Goal: Task Accomplishment & Management: Use online tool/utility

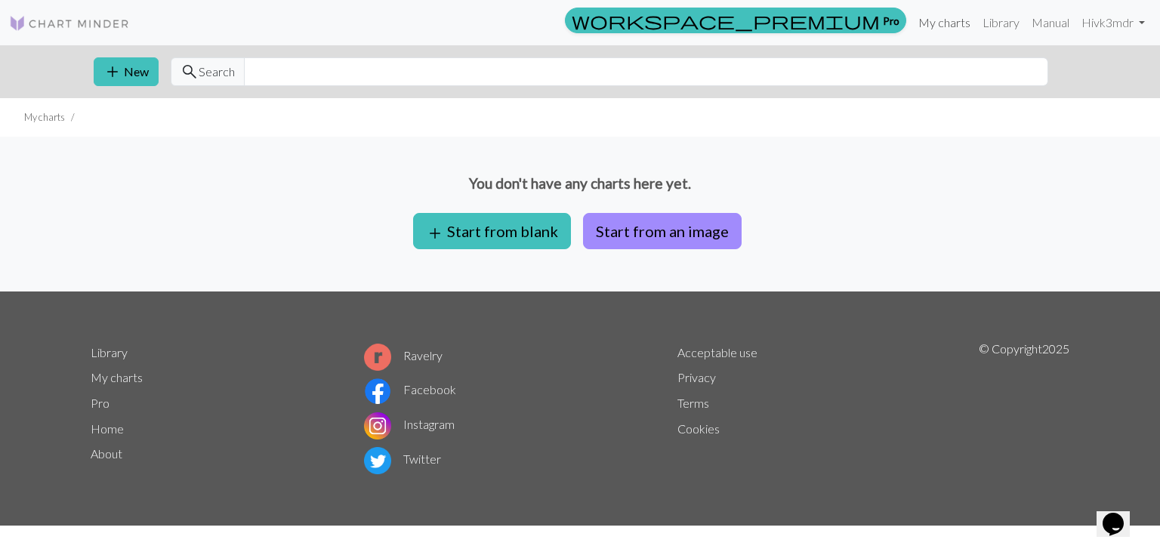
click at [941, 22] on link "My charts" at bounding box center [944, 23] width 64 height 30
click at [1001, 25] on link "Library" at bounding box center [1000, 23] width 49 height 30
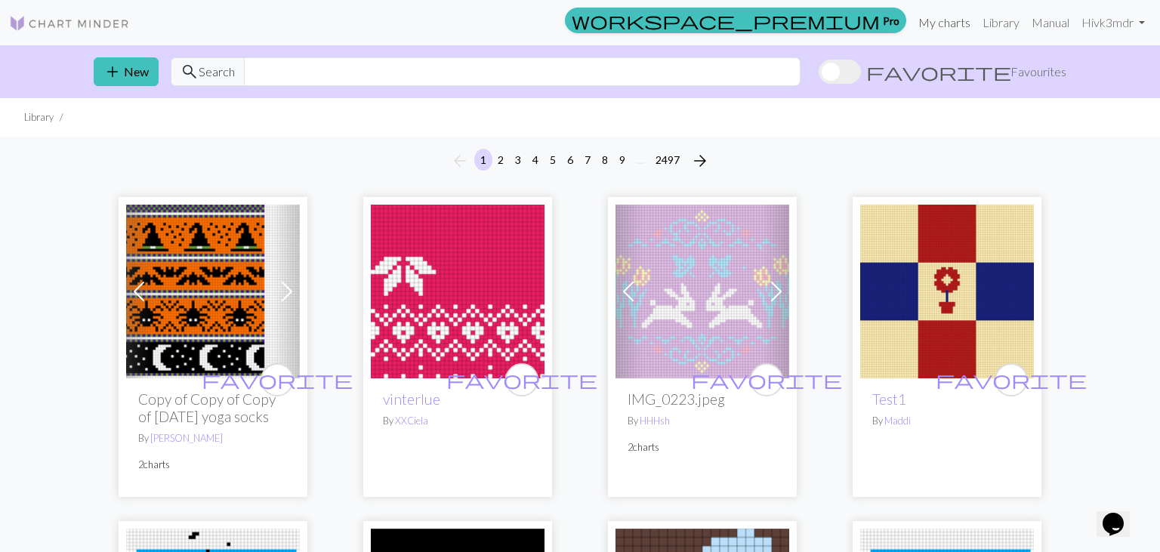
click at [945, 23] on link "My charts" at bounding box center [944, 23] width 64 height 30
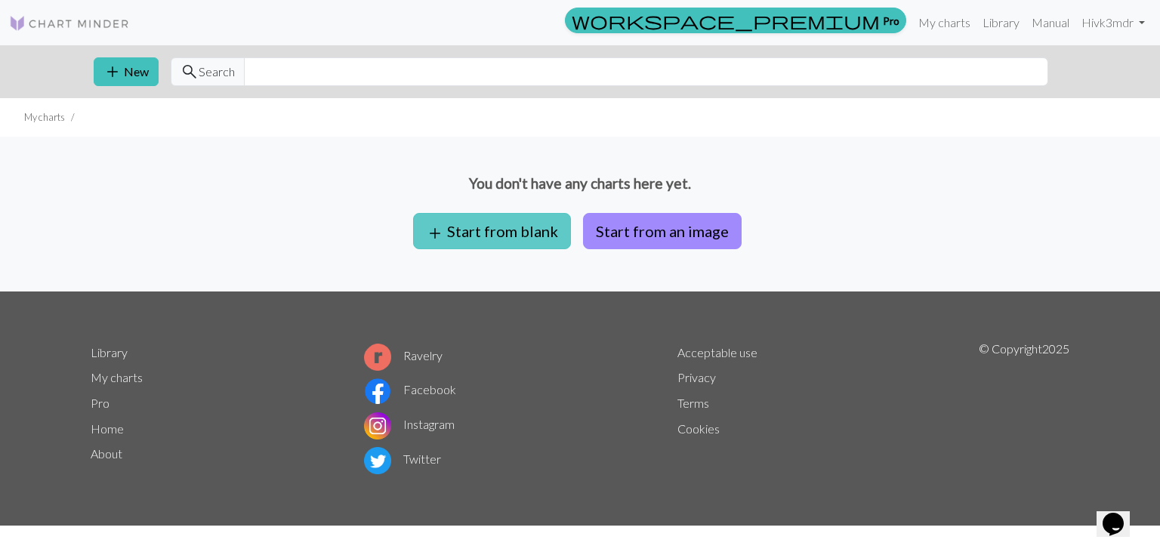
click at [530, 228] on button "add Start from blank" at bounding box center [492, 231] width 158 height 36
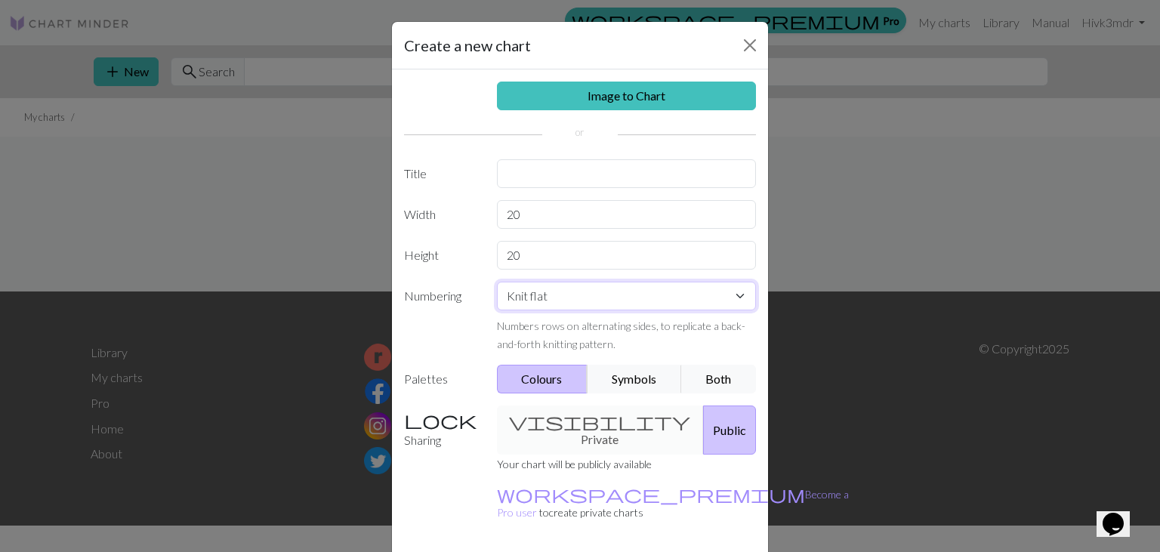
click at [497, 282] on select "Knit flat Knit in the round Lace knitting Cross stitch" at bounding box center [627, 296] width 260 height 29
select select "round"
click option "Knit in the round" at bounding box center [0, 0] width 0 height 0
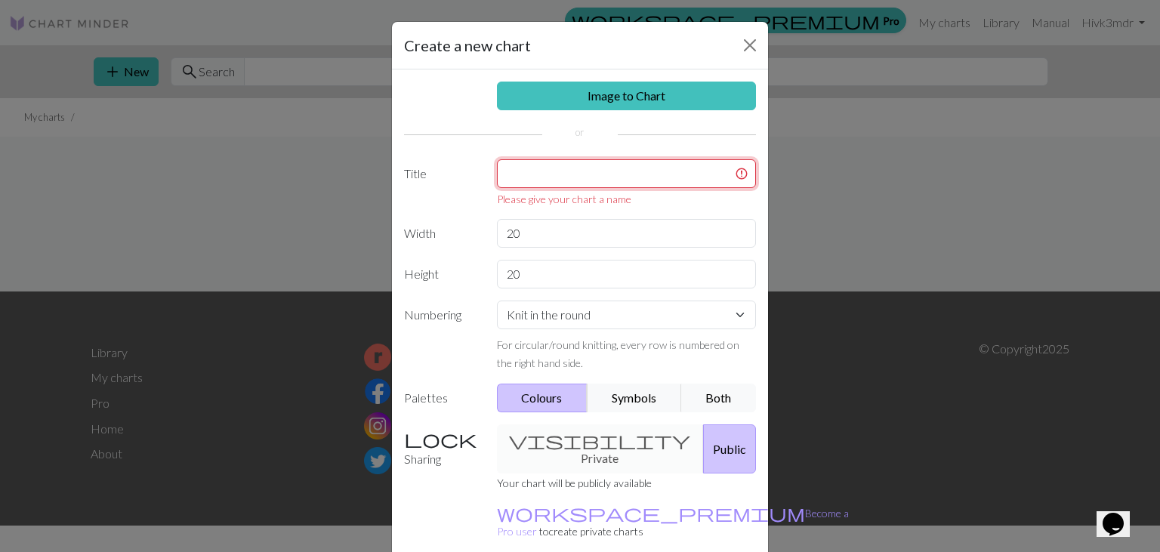
click at [603, 173] on input "text" at bounding box center [627, 173] width 260 height 29
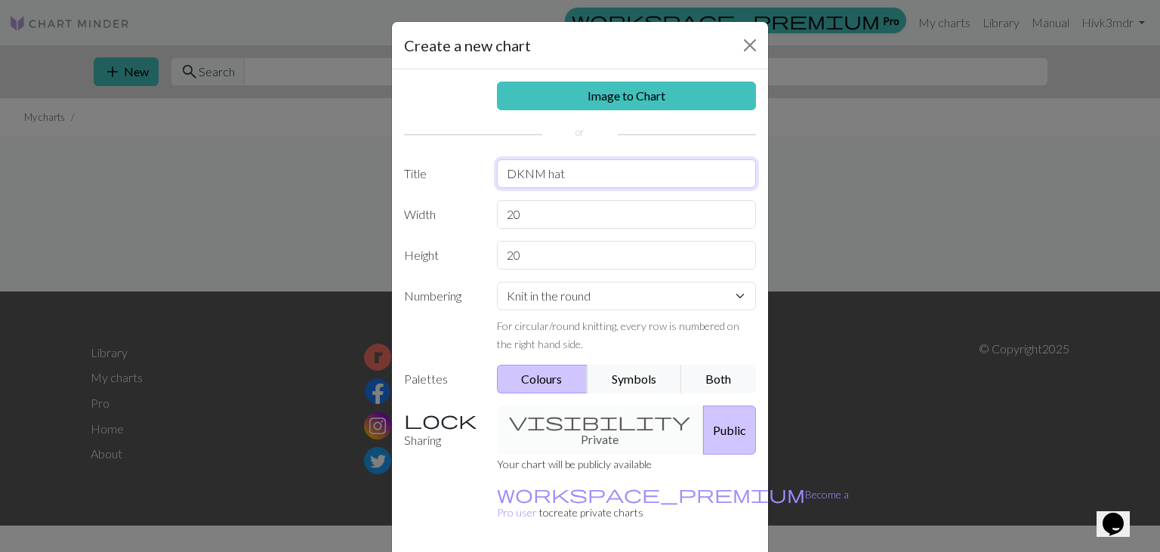
type input "DKNM hat"
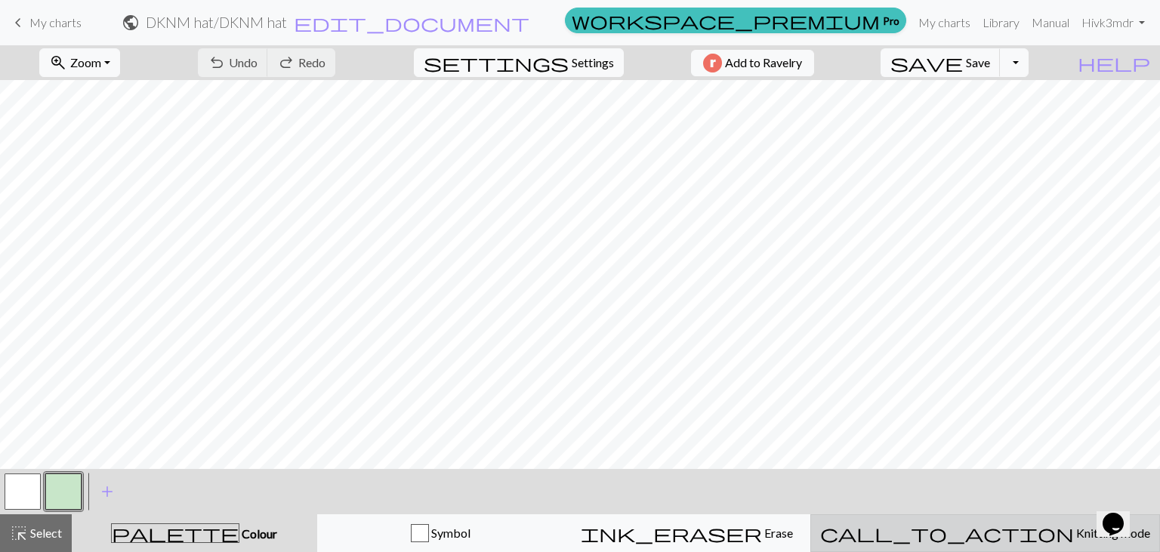
click at [1074, 531] on span "Knitting mode" at bounding box center [1112, 533] width 76 height 14
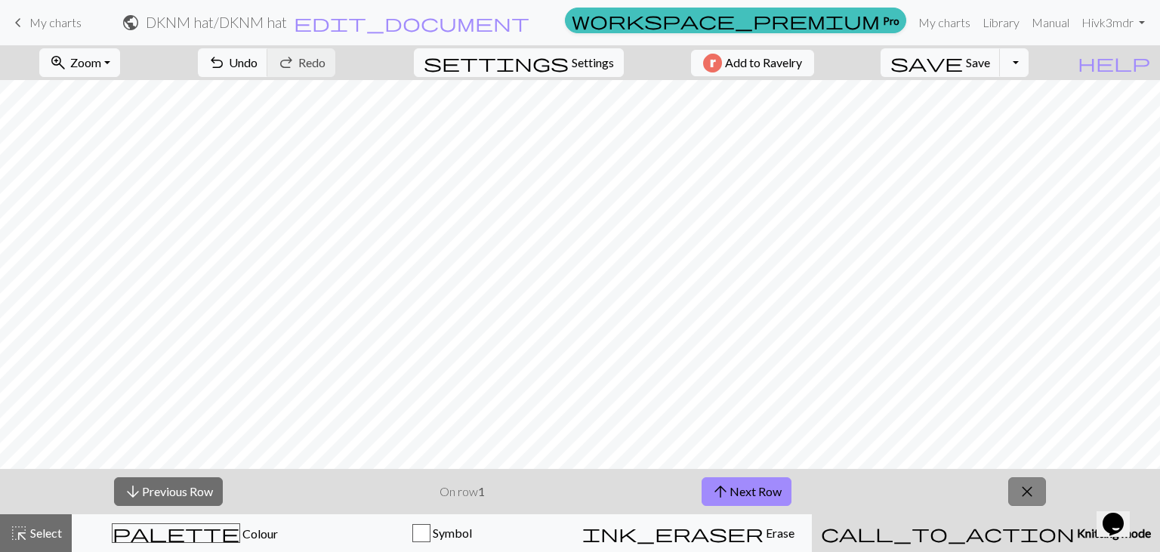
click at [1030, 485] on span "close" at bounding box center [1027, 491] width 18 height 21
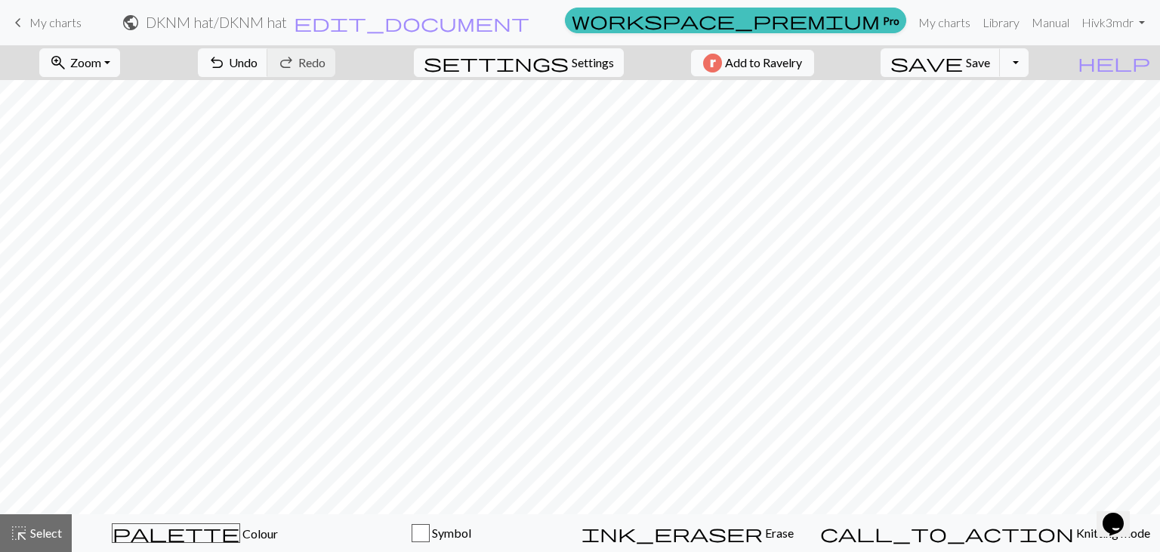
click at [1030, 485] on div at bounding box center [580, 297] width 1160 height 434
click at [120, 58] on button "zoom_in Zoom Zoom" at bounding box center [79, 62] width 81 height 29
click at [572, 62] on span "Settings" at bounding box center [593, 63] width 42 height 18
select select "aran"
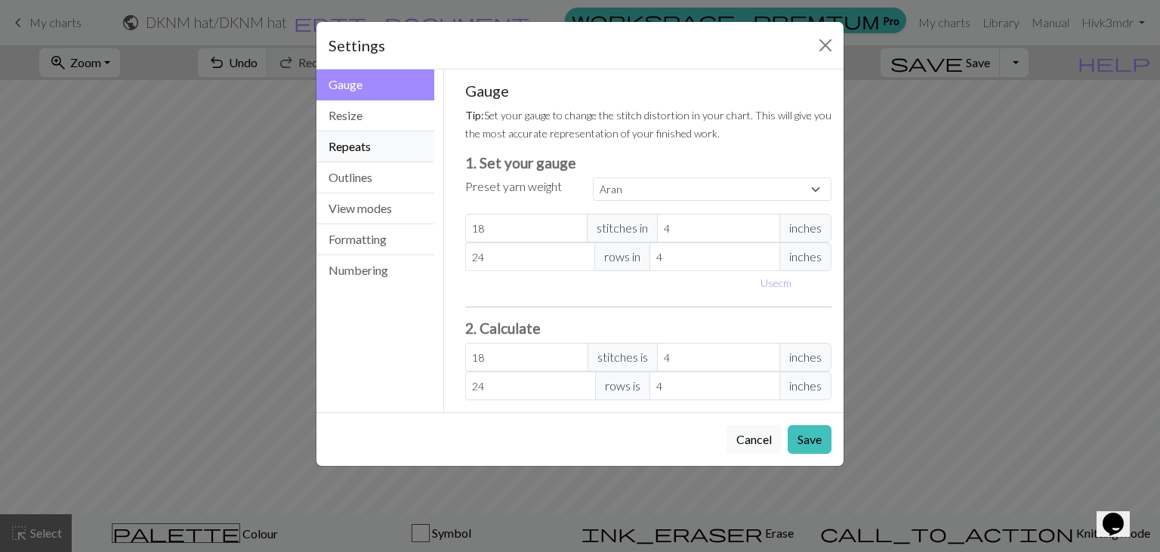
click at [361, 147] on button "Repeats" at bounding box center [375, 146] width 118 height 31
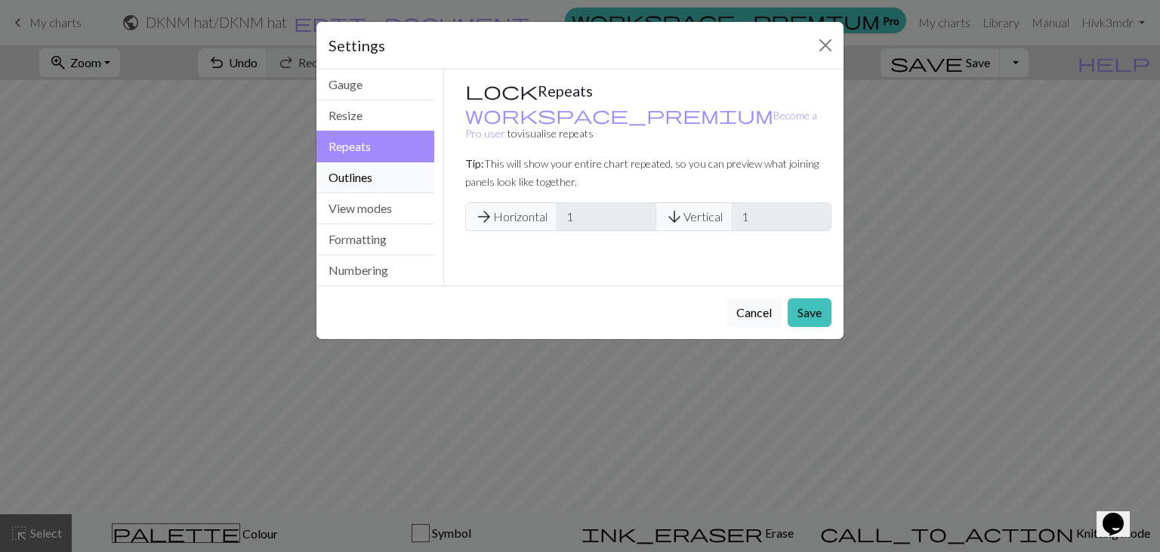
click at [352, 177] on button "Outlines" at bounding box center [375, 177] width 118 height 31
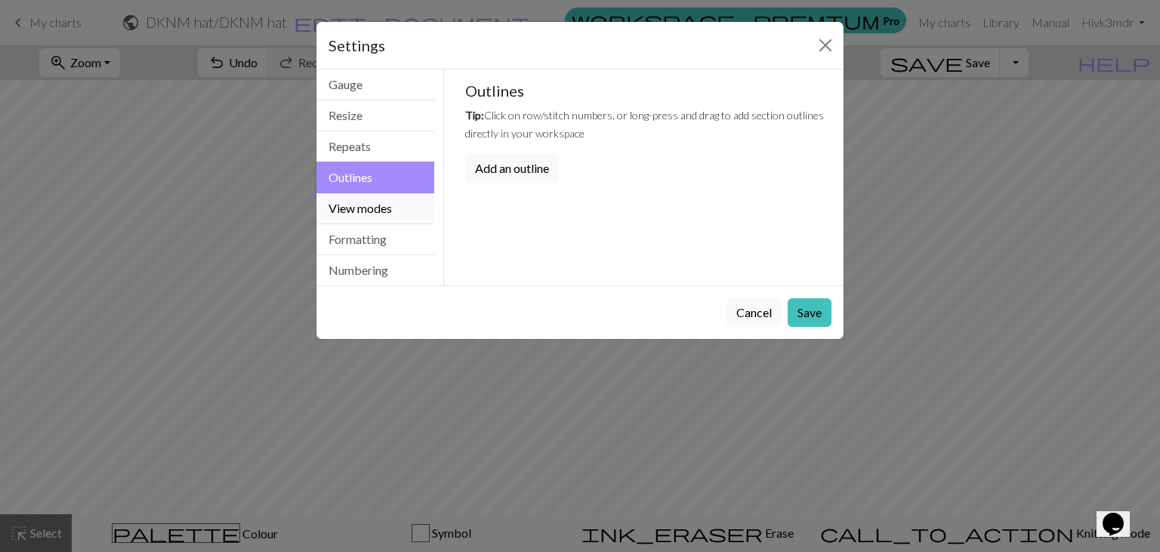
click at [352, 207] on button "View modes" at bounding box center [375, 208] width 118 height 31
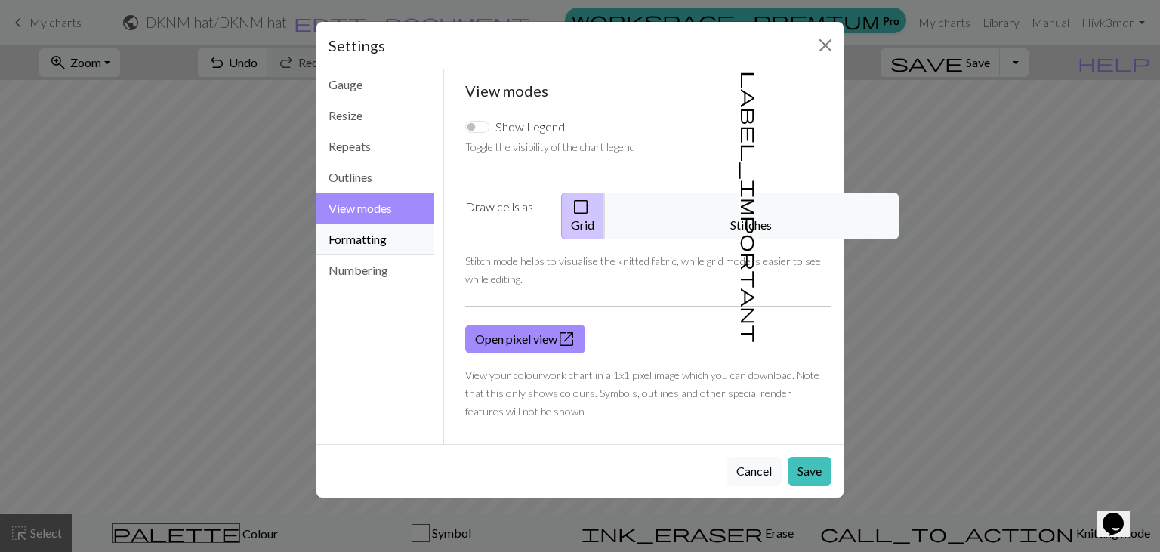
click at [351, 242] on button "Formatting" at bounding box center [375, 239] width 118 height 31
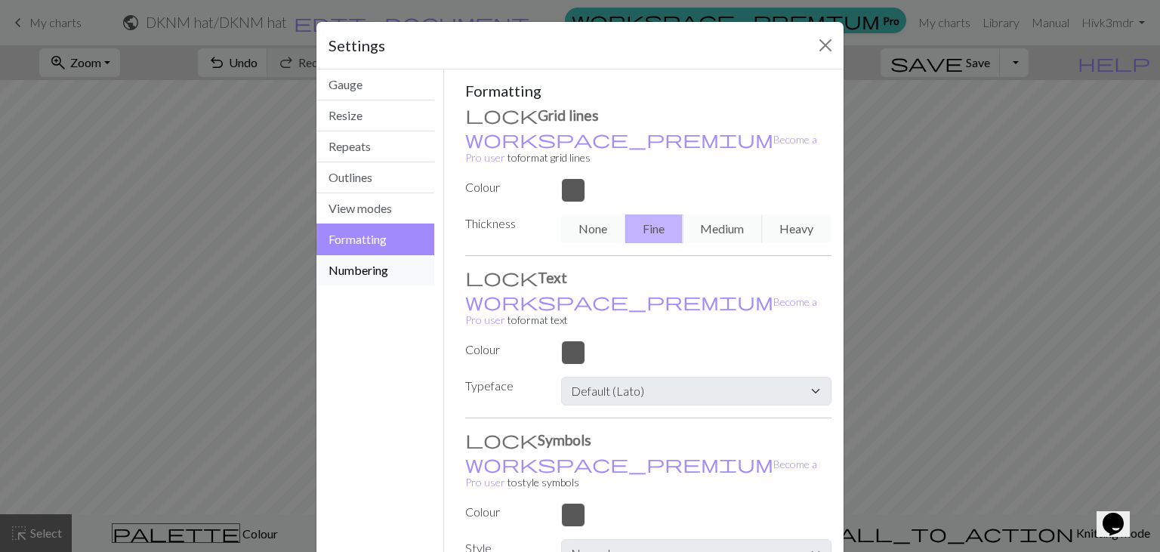
click at [358, 267] on button "Numbering" at bounding box center [375, 270] width 118 height 30
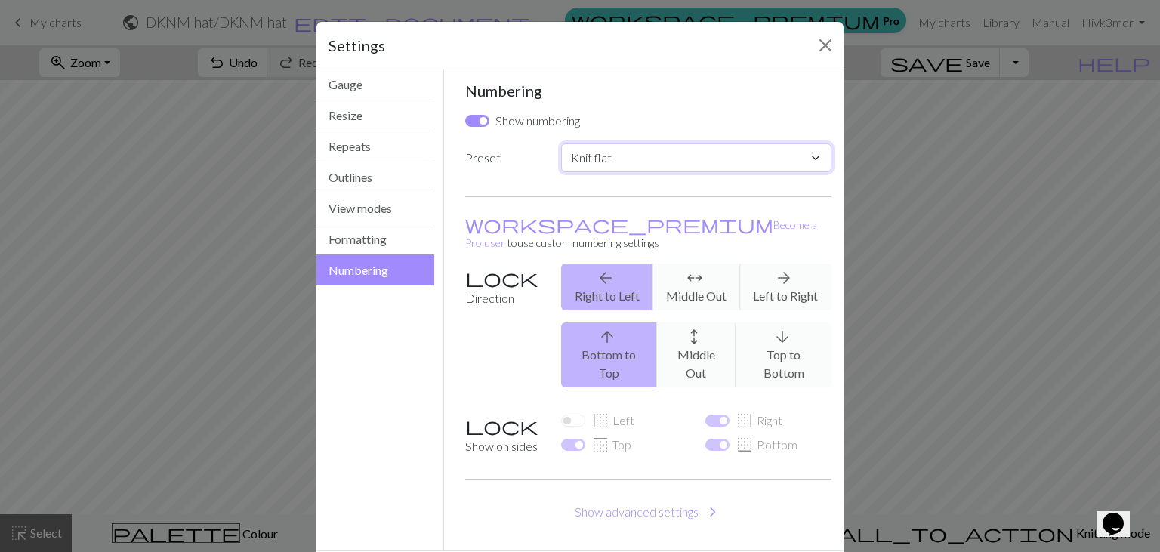
click at [561, 143] on select "Custom Knit flat Knit in the round Lace knitting Cross stitch" at bounding box center [696, 157] width 270 height 29
select select "round"
click option "Knit in the round" at bounding box center [0, 0] width 0 height 0
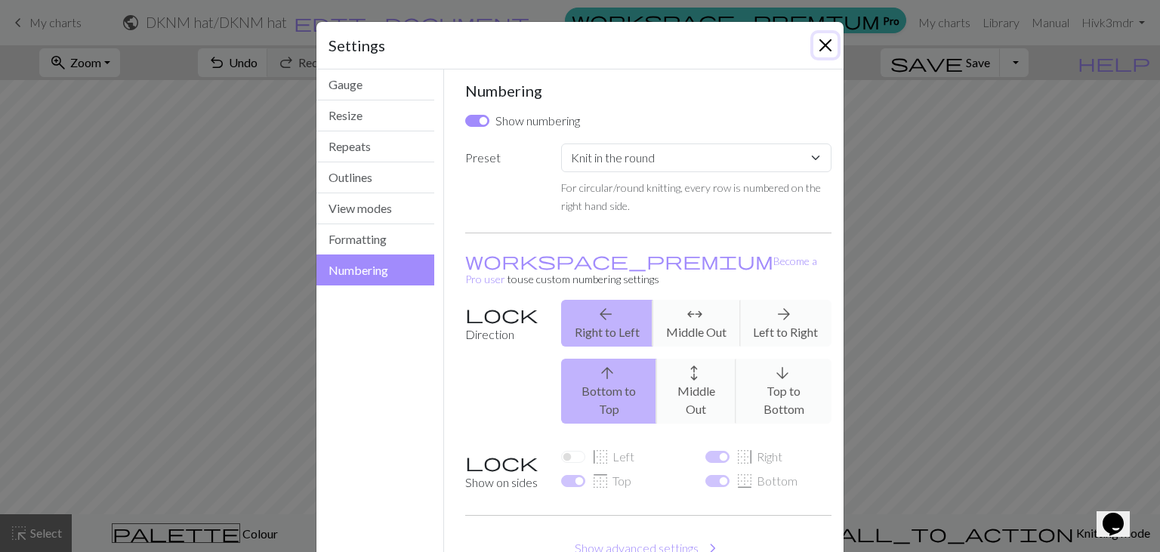
click at [827, 41] on button "Close" at bounding box center [825, 45] width 24 height 24
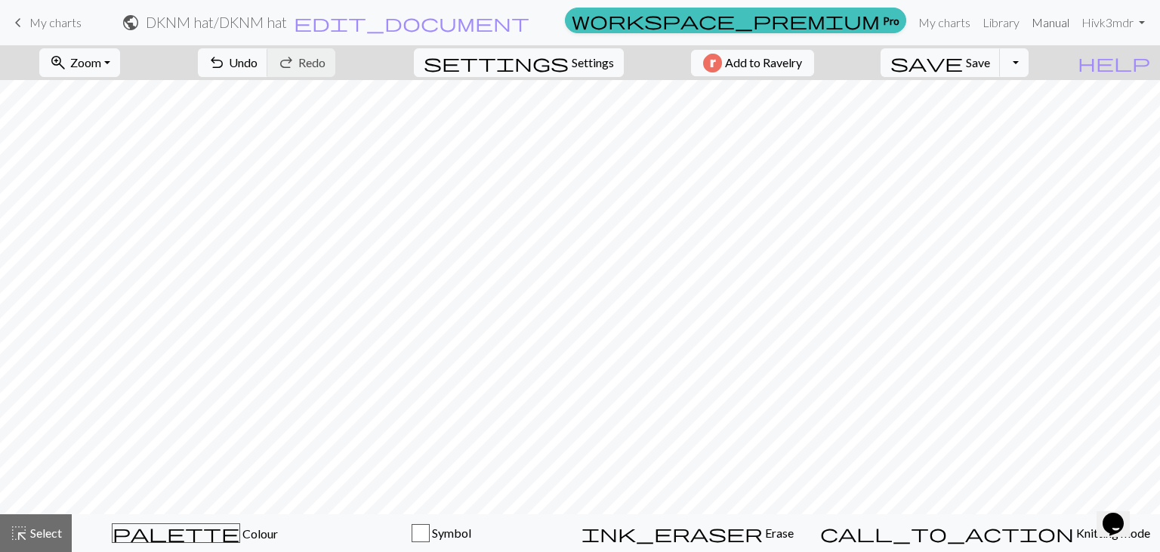
click at [1043, 23] on link "Manual" at bounding box center [1051, 23] width 50 height 30
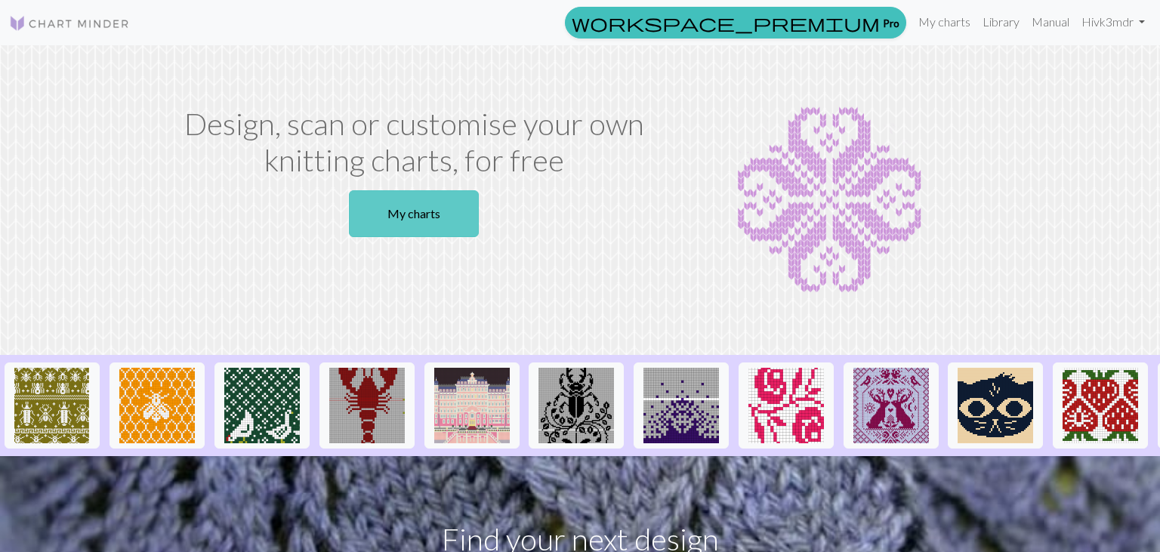
click at [427, 207] on link "My charts" at bounding box center [414, 213] width 130 height 47
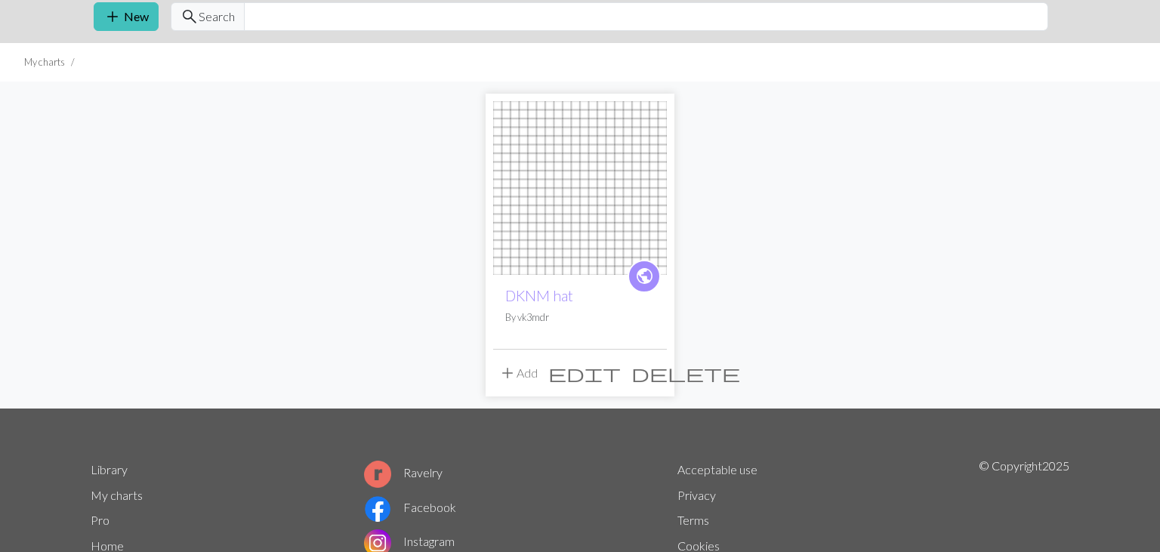
scroll to position [54, 0]
click at [612, 314] on p "By vk3mdr" at bounding box center [580, 318] width 150 height 14
click at [529, 373] on button "add Add" at bounding box center [518, 373] width 50 height 29
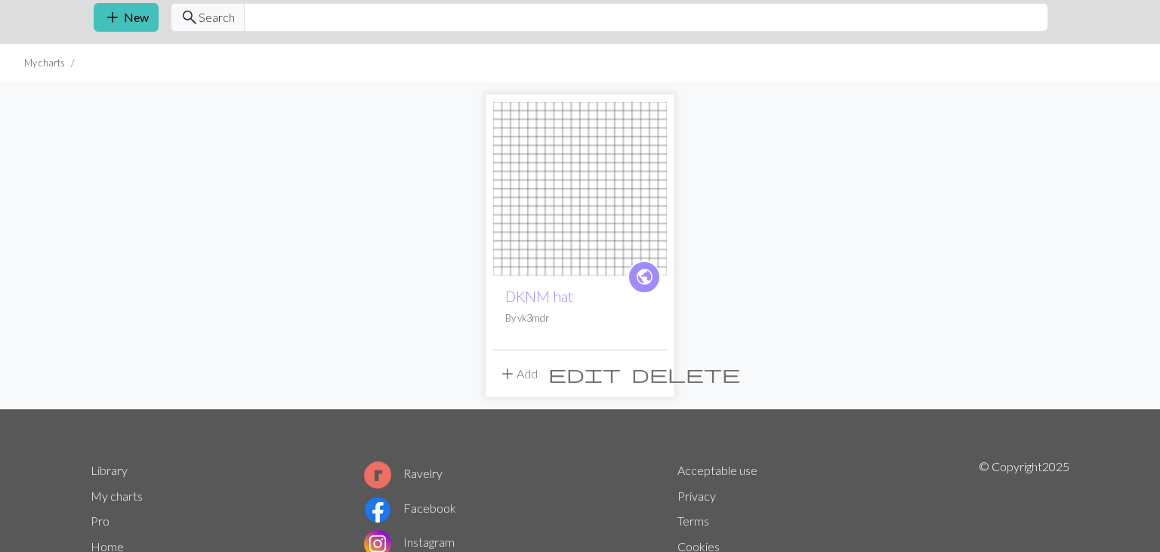
click at [557, 167] on img at bounding box center [580, 189] width 174 height 174
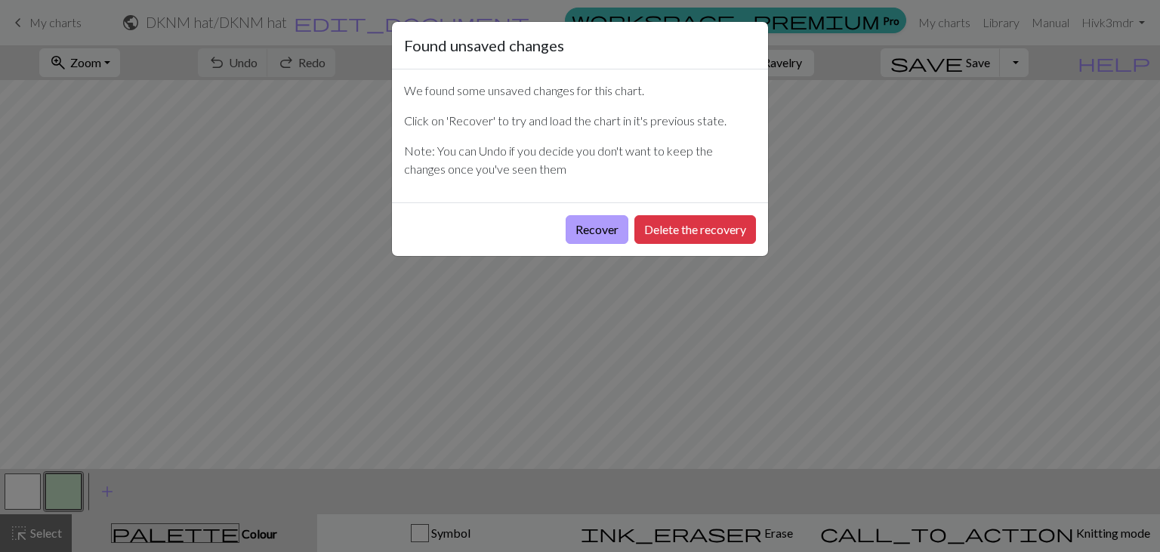
click at [593, 228] on button "Recover" at bounding box center [597, 229] width 63 height 29
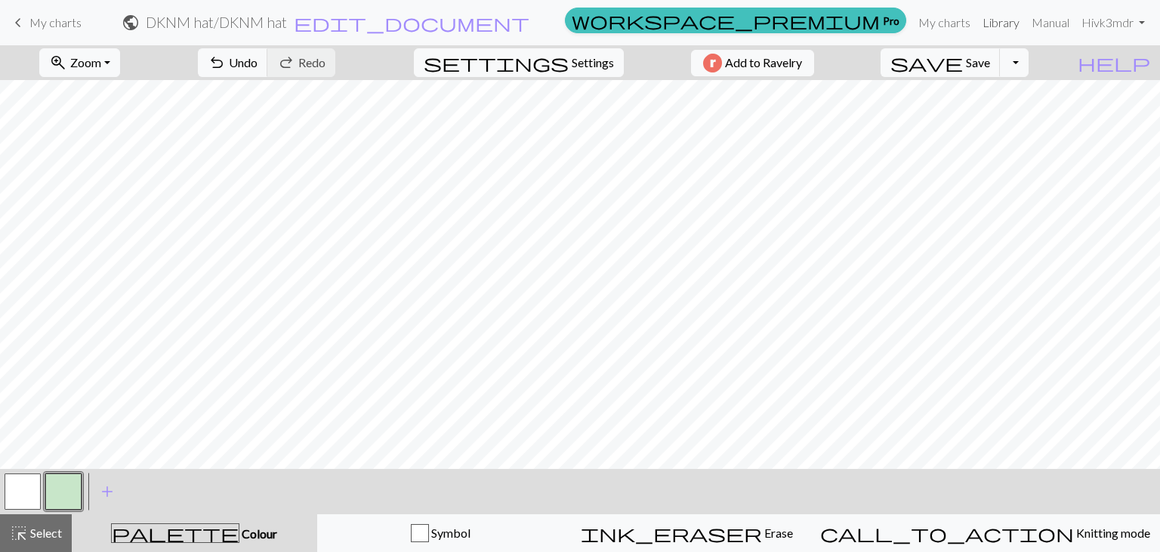
click at [998, 22] on link "Library" at bounding box center [1000, 23] width 49 height 30
click at [572, 62] on span "Settings" at bounding box center [593, 63] width 42 height 18
select select "aran"
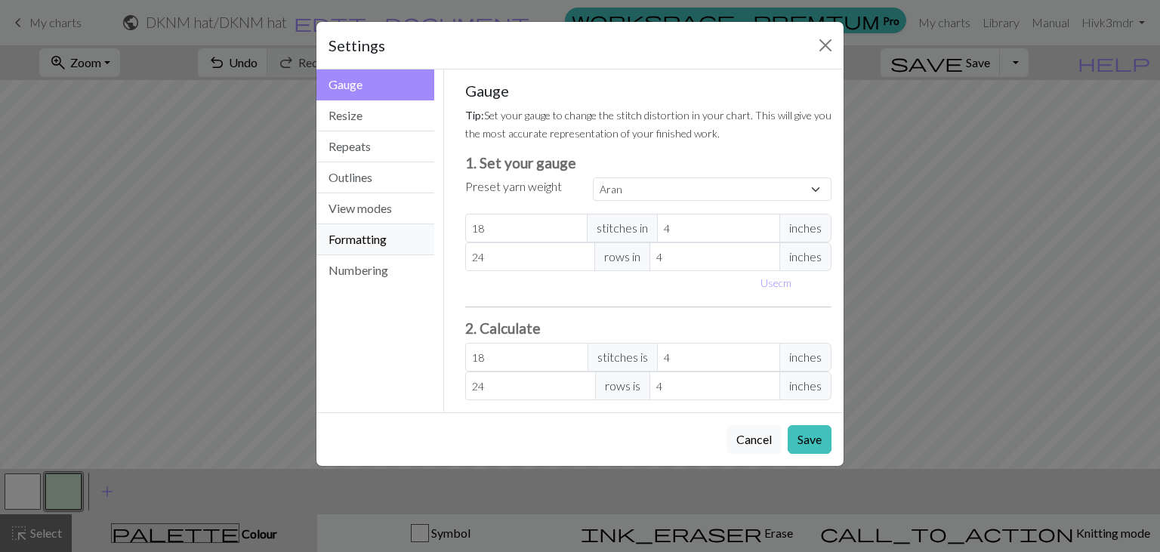
click at [355, 238] on button "Formatting" at bounding box center [375, 239] width 118 height 31
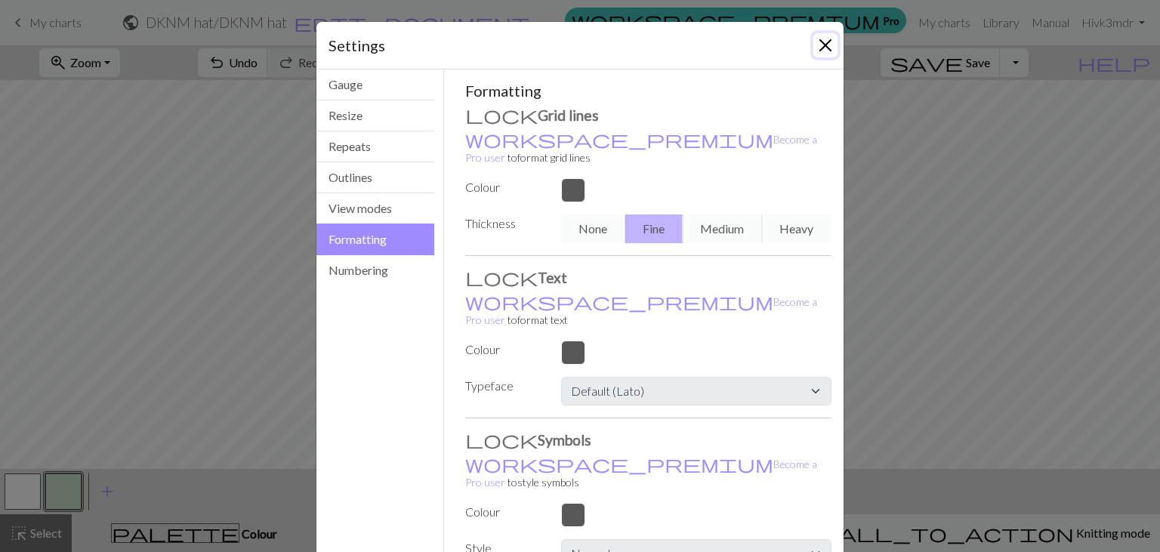
click at [827, 41] on button "Close" at bounding box center [825, 45] width 24 height 24
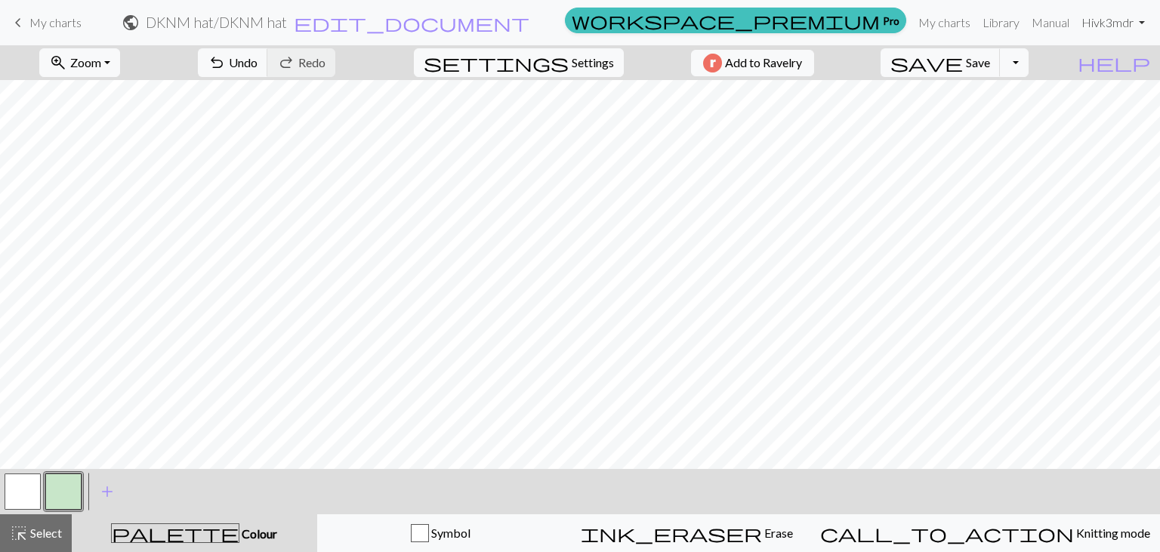
click at [1138, 20] on link "Hi vk3mdr" at bounding box center [1113, 23] width 76 height 30
click at [1091, 69] on link "Account settings" at bounding box center [1089, 64] width 97 height 30
click at [1029, 61] on button "Toggle Dropdown" at bounding box center [1014, 62] width 29 height 29
click at [995, 97] on button "file_copy Save a copy" at bounding box center [903, 96] width 249 height 24
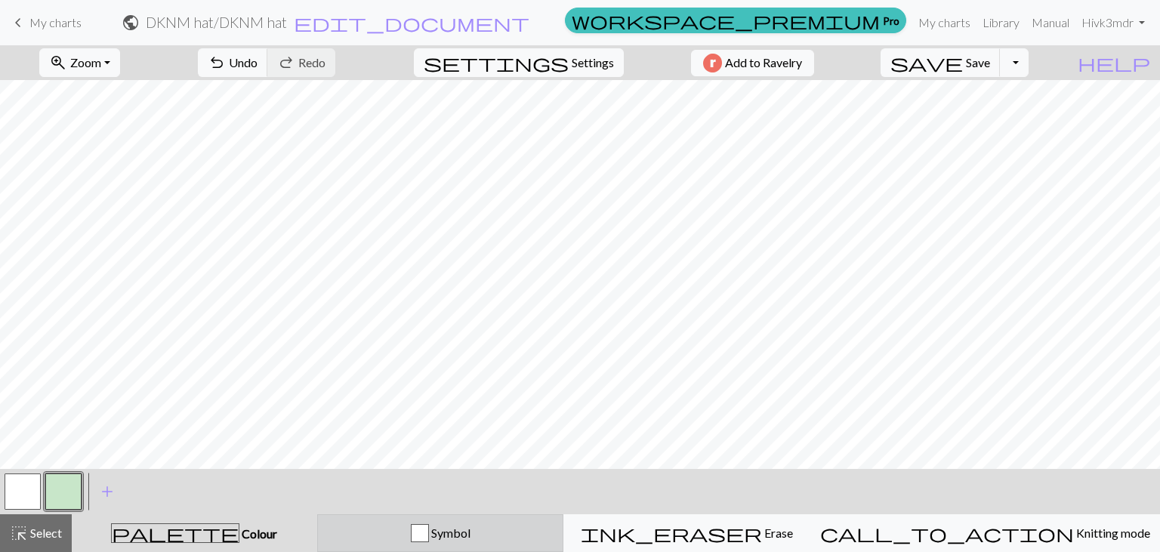
click at [470, 533] on span "Symbol" at bounding box center [450, 533] width 42 height 14
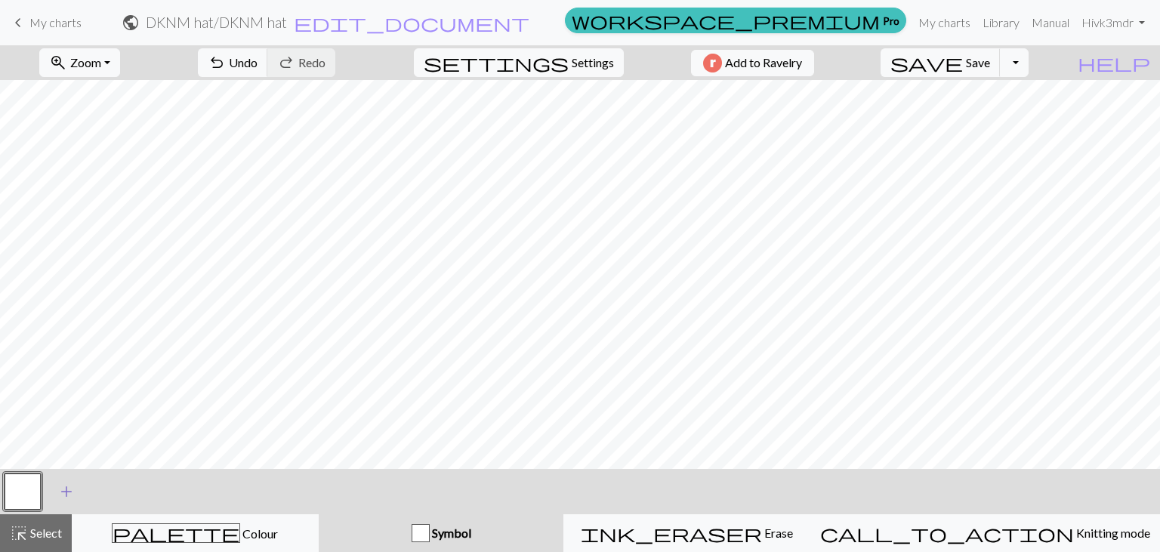
click at [67, 489] on span "add" at bounding box center [66, 491] width 18 height 21
click at [430, 535] on div "button" at bounding box center [421, 533] width 18 height 18
click at [471, 533] on span "Symbol" at bounding box center [451, 533] width 42 height 14
click at [39, 532] on span "Select" at bounding box center [45, 533] width 34 height 14
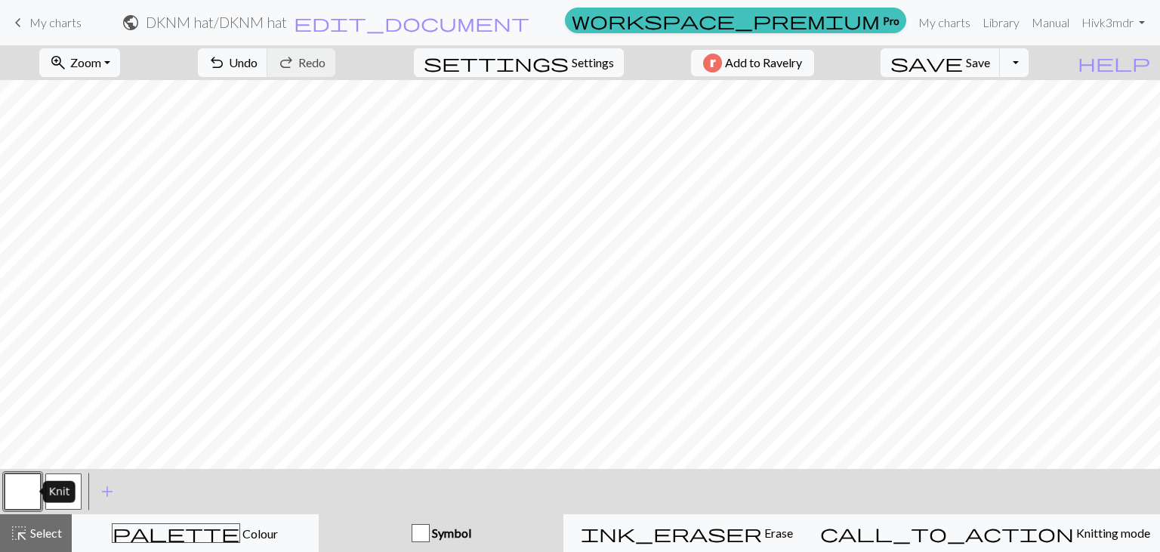
click at [18, 490] on button "button" at bounding box center [23, 491] width 36 height 36
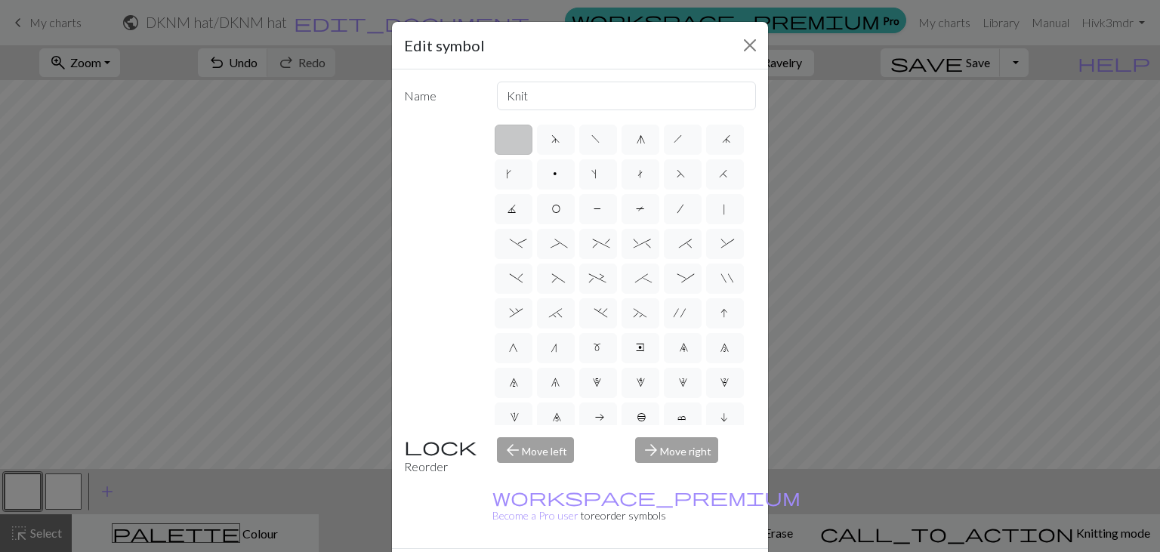
click at [675, 451] on div "arrow_forward Move right" at bounding box center [695, 456] width 139 height 39
click at [554, 172] on span "p" at bounding box center [555, 175] width 9 height 15
click at [554, 172] on input "p" at bounding box center [556, 170] width 10 height 10
radio input "true"
type input "purl"
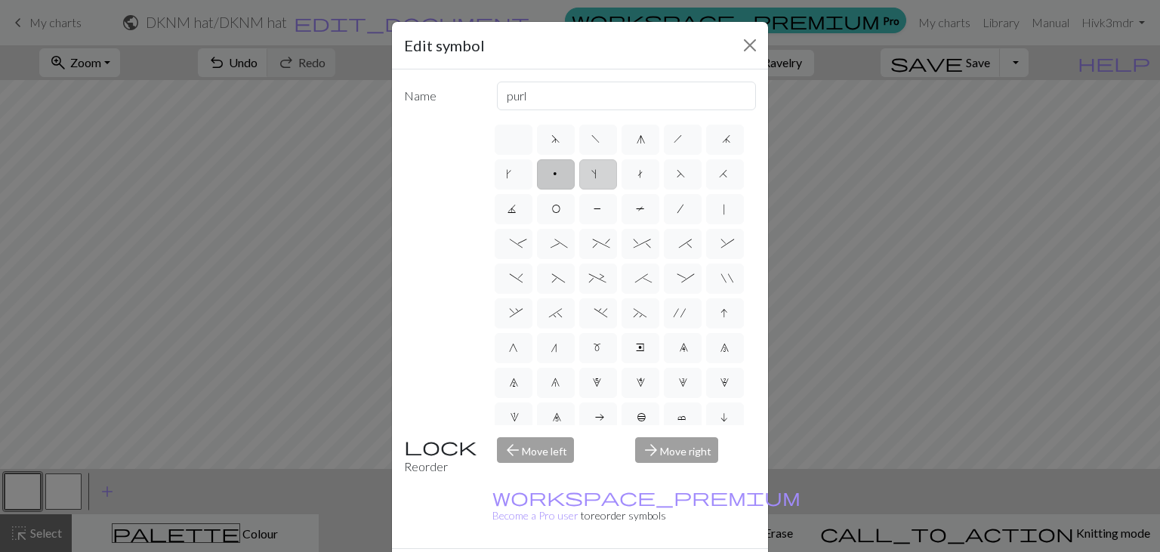
click at [606, 174] on label "s" at bounding box center [598, 174] width 38 height 30
click at [601, 174] on input "s" at bounding box center [596, 170] width 10 height 10
radio input "true"
type input "increase one left leaning"
click at [606, 174] on label "s" at bounding box center [598, 174] width 38 height 30
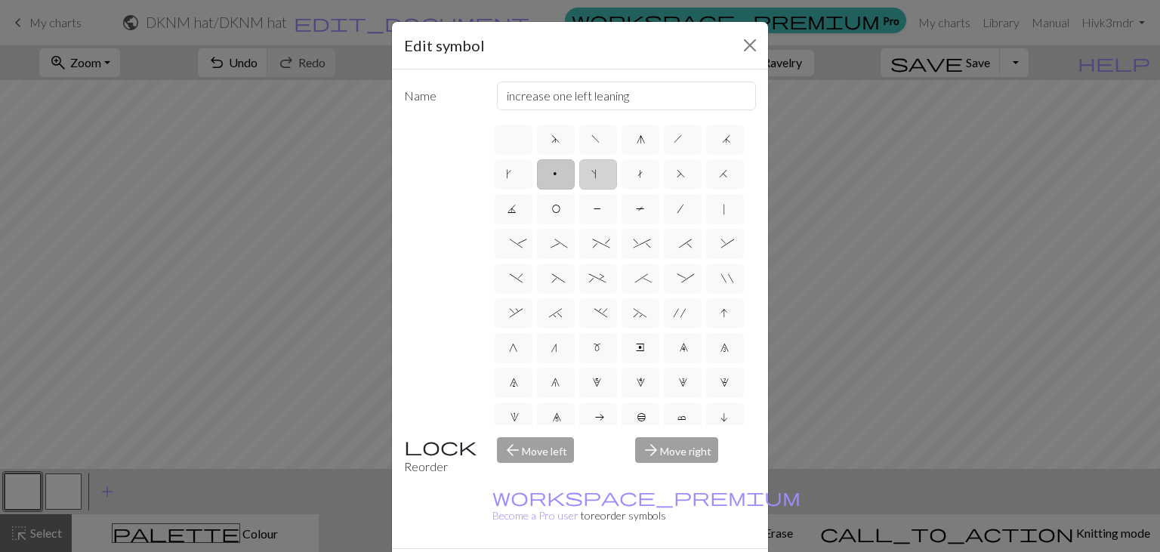
click at [601, 174] on input "s" at bounding box center [596, 170] width 10 height 10
click at [644, 174] on span "t" at bounding box center [640, 175] width 9 height 15
click at [644, 174] on input "t" at bounding box center [641, 170] width 10 height 10
radio input "true"
type input "ktbl"
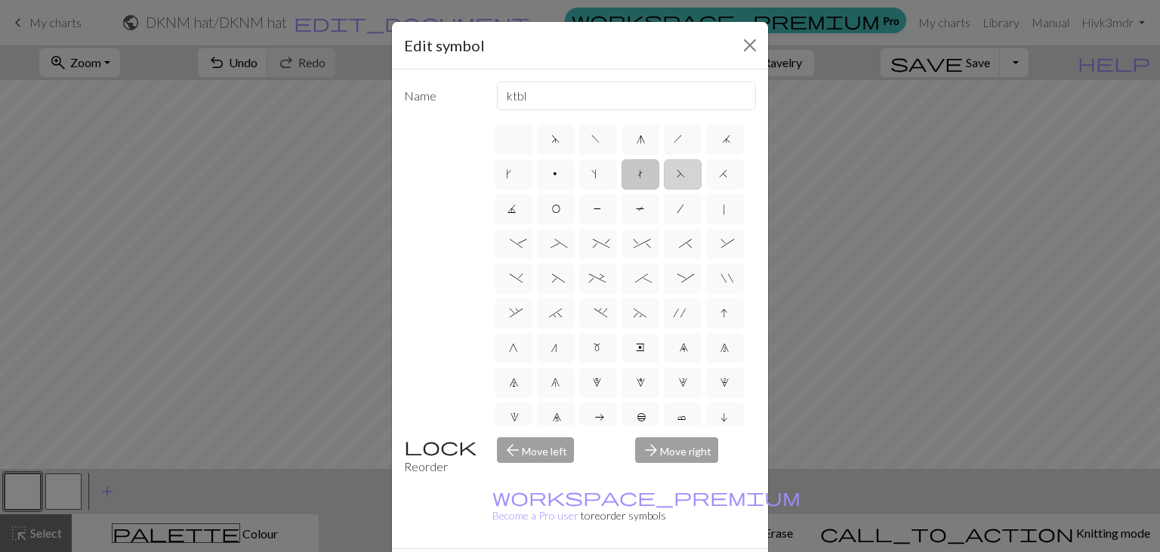
click at [683, 171] on span "F" at bounding box center [683, 175] width 12 height 15
click at [683, 171] on input "F" at bounding box center [682, 170] width 10 height 10
radio input "true"
type input "ssk"
click at [733, 168] on label "H" at bounding box center [725, 174] width 38 height 30
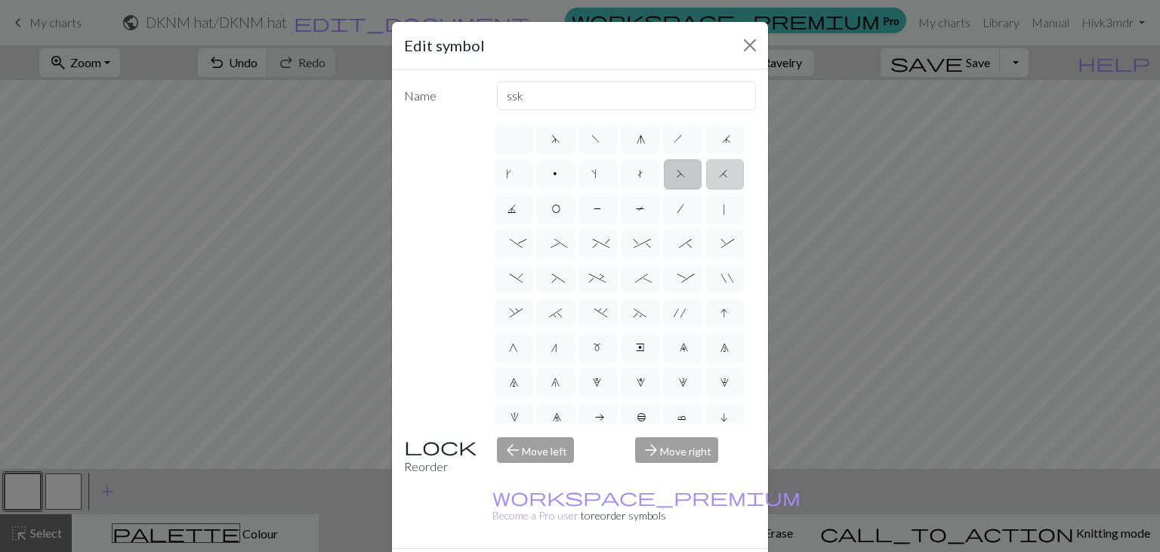
click at [729, 168] on input "H" at bounding box center [724, 170] width 10 height 10
radio input "true"
type input "k2tog"
click at [514, 211] on span "J" at bounding box center [513, 210] width 12 height 15
click at [514, 209] on input "J" at bounding box center [512, 204] width 10 height 10
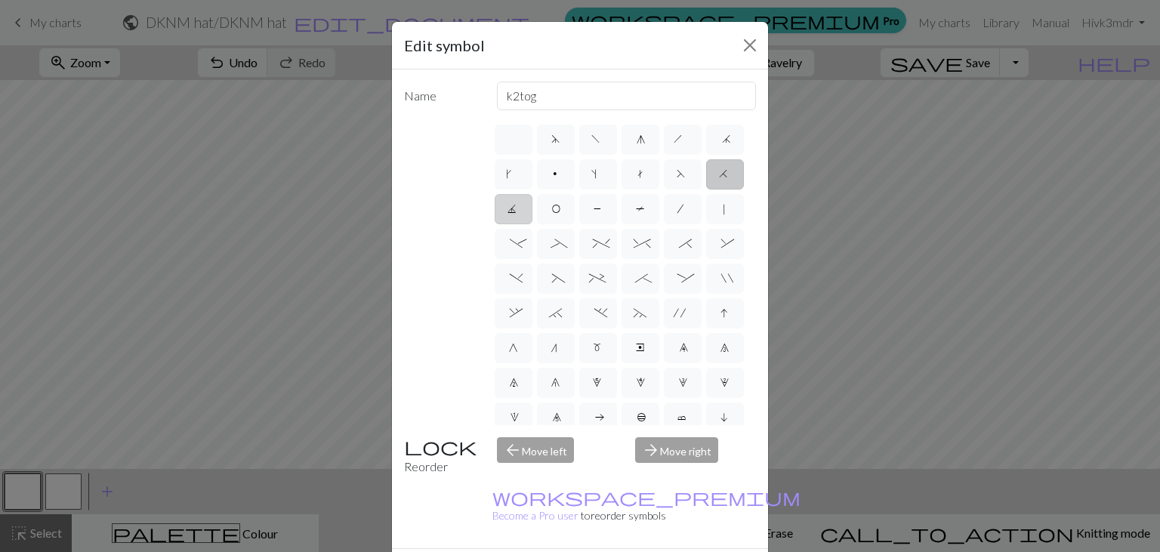
radio input "true"
type input "p3tog"
click at [554, 211] on span "O" at bounding box center [555, 210] width 9 height 15
click at [554, 209] on input "O" at bounding box center [556, 204] width 10 height 10
radio input "true"
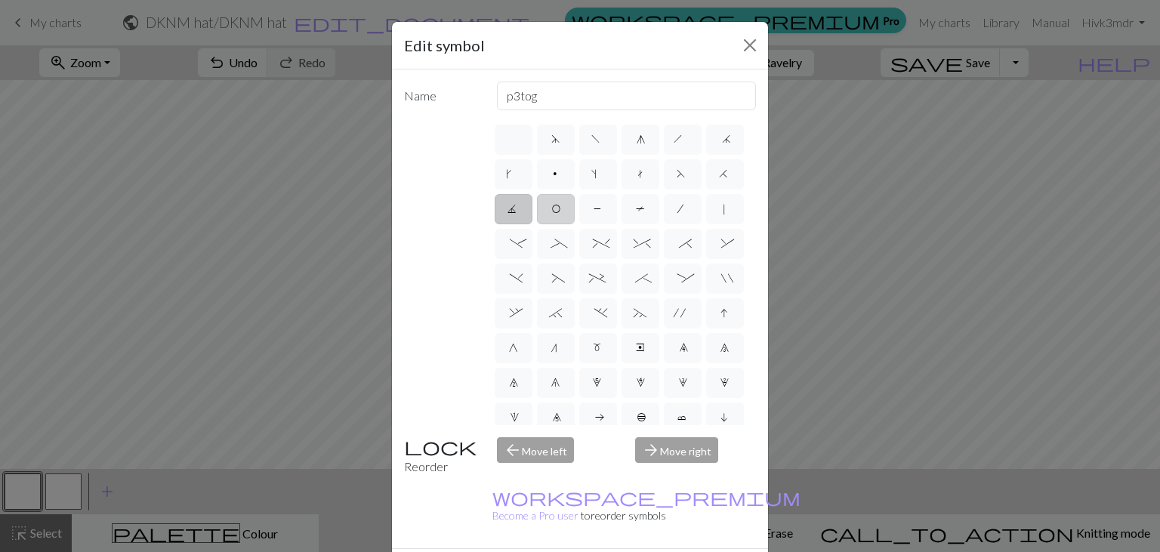
type input "yo"
click at [597, 206] on span "P" at bounding box center [598, 210] width 9 height 15
click at [597, 206] on input "P" at bounding box center [599, 204] width 10 height 10
radio input "true"
type input "purl"
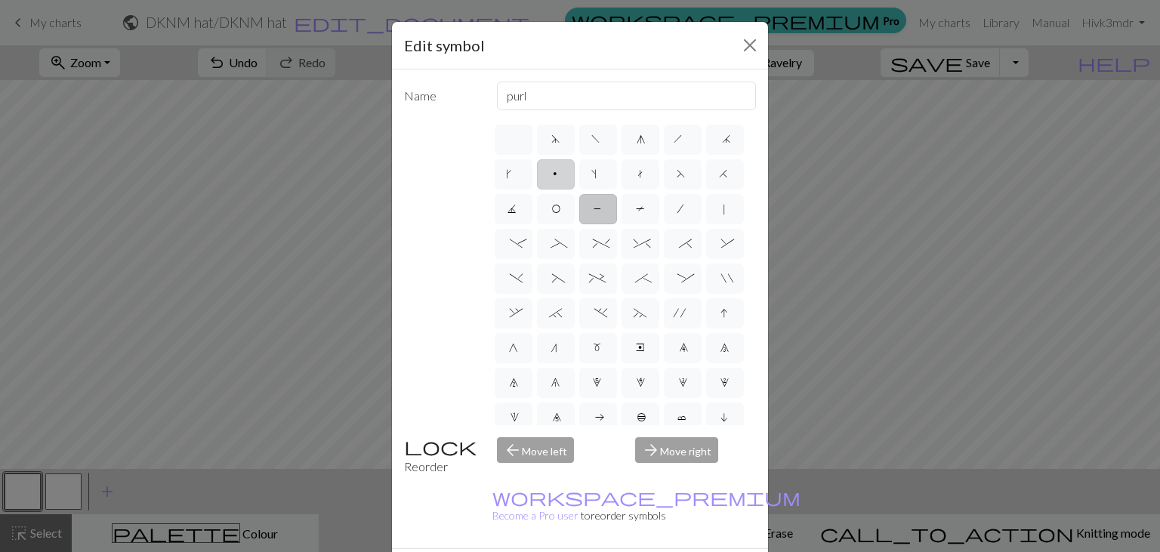
click at [551, 164] on label "p" at bounding box center [556, 174] width 38 height 30
click at [551, 165] on input "p" at bounding box center [556, 170] width 10 height 10
radio input "true"
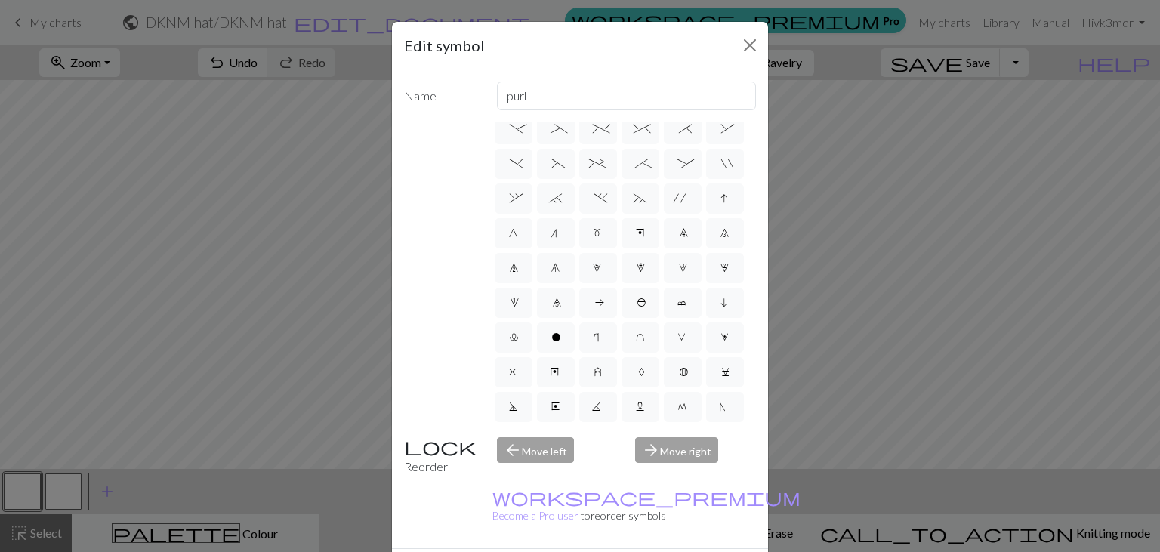
scroll to position [183, 0]
click at [560, 264] on span "o" at bounding box center [555, 271] width 9 height 15
click at [560, 443] on input "o" at bounding box center [556, 448] width 10 height 10
radio input "true"
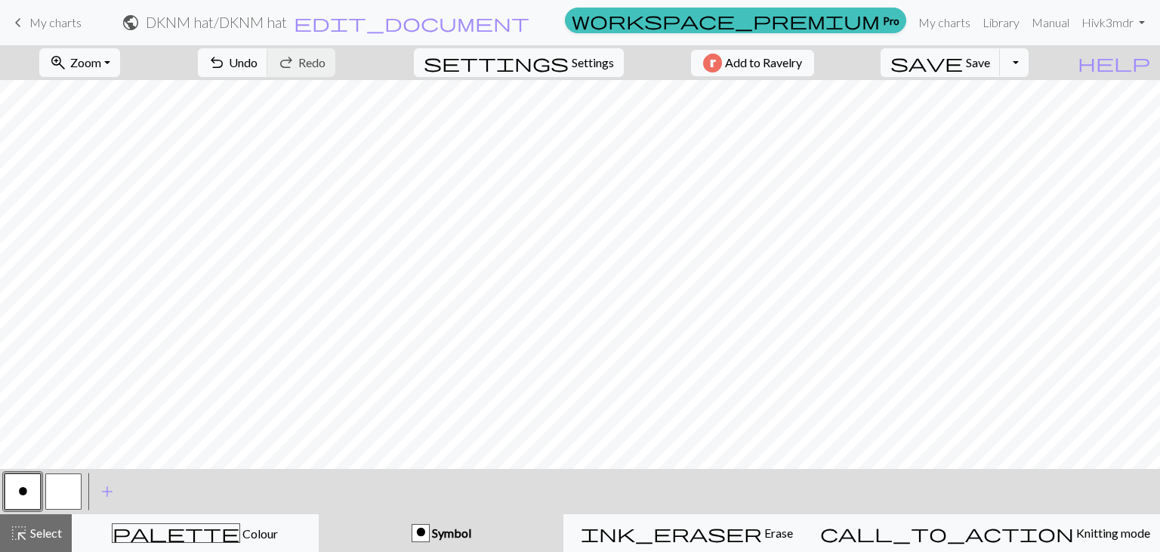
click at [471, 533] on span "Symbol" at bounding box center [451, 533] width 42 height 14
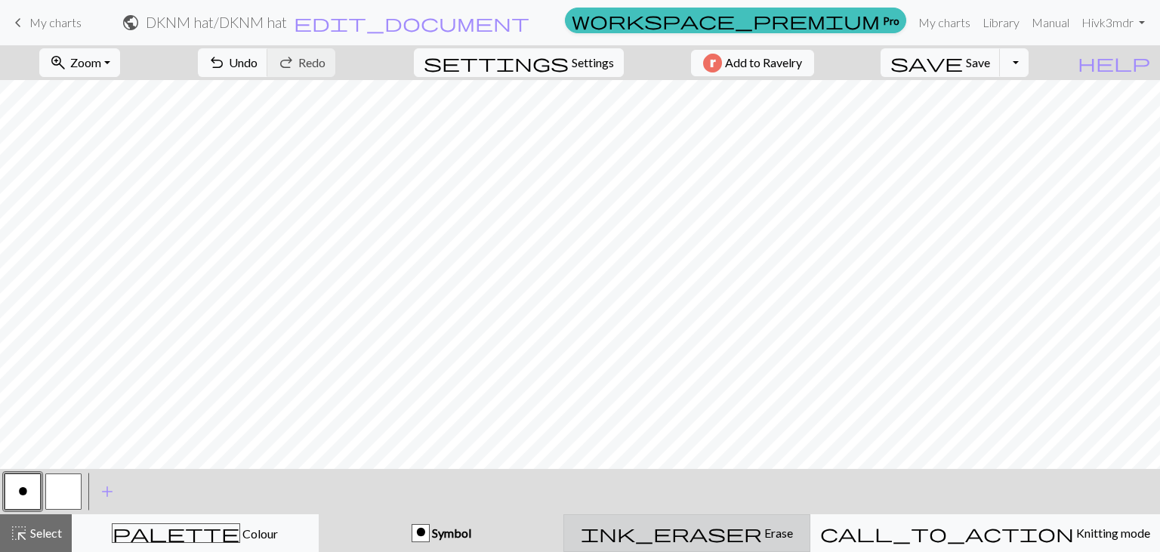
click at [742, 533] on span "ink_eraser" at bounding box center [671, 533] width 181 height 21
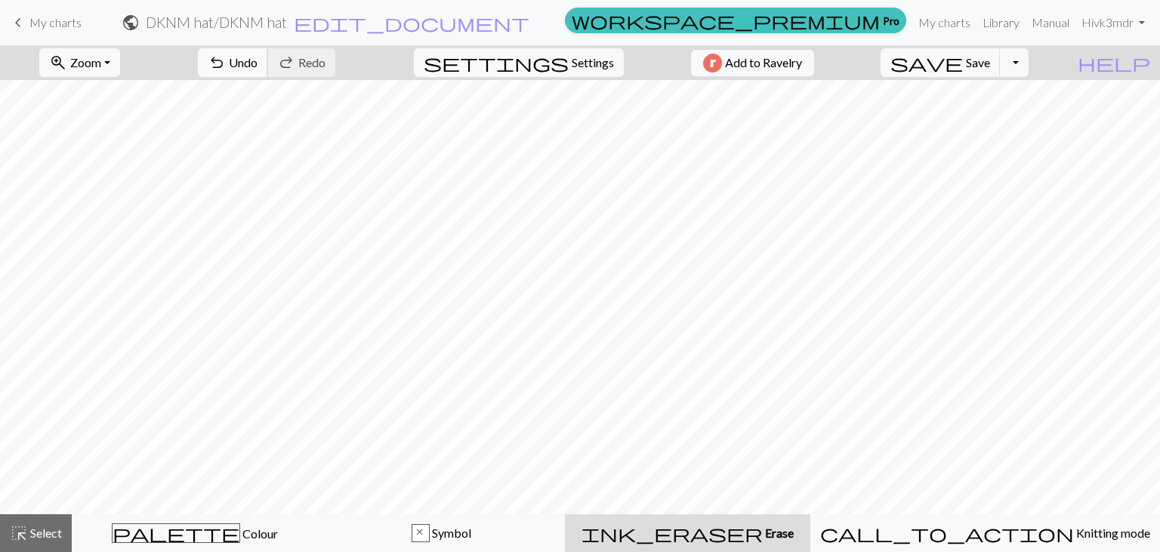
click at [258, 63] on span "Undo" at bounding box center [243, 62] width 29 height 14
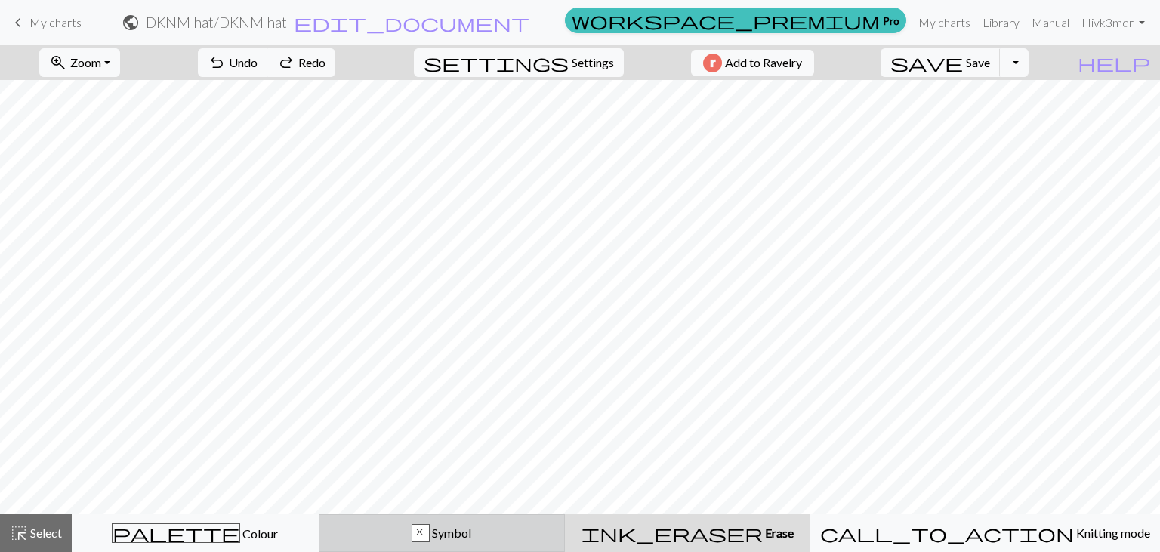
click at [471, 533] on span "Symbol" at bounding box center [451, 533] width 42 height 14
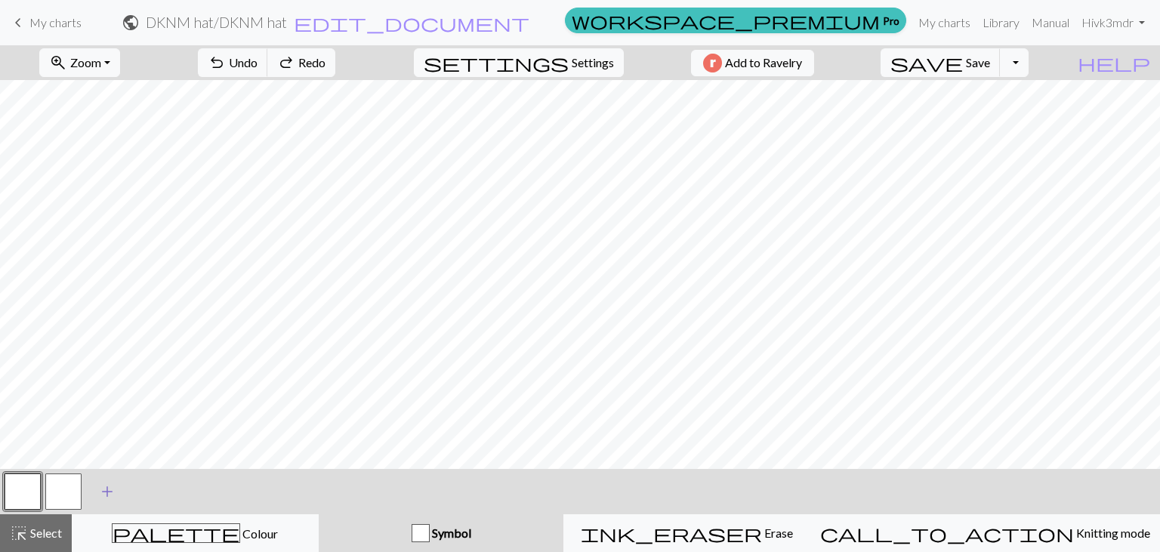
click at [109, 489] on span "add" at bounding box center [107, 491] width 18 height 21
click at [268, 54] on button "undo Undo Undo" at bounding box center [233, 62] width 70 height 29
click at [579, 65] on span "Settings" at bounding box center [593, 63] width 42 height 18
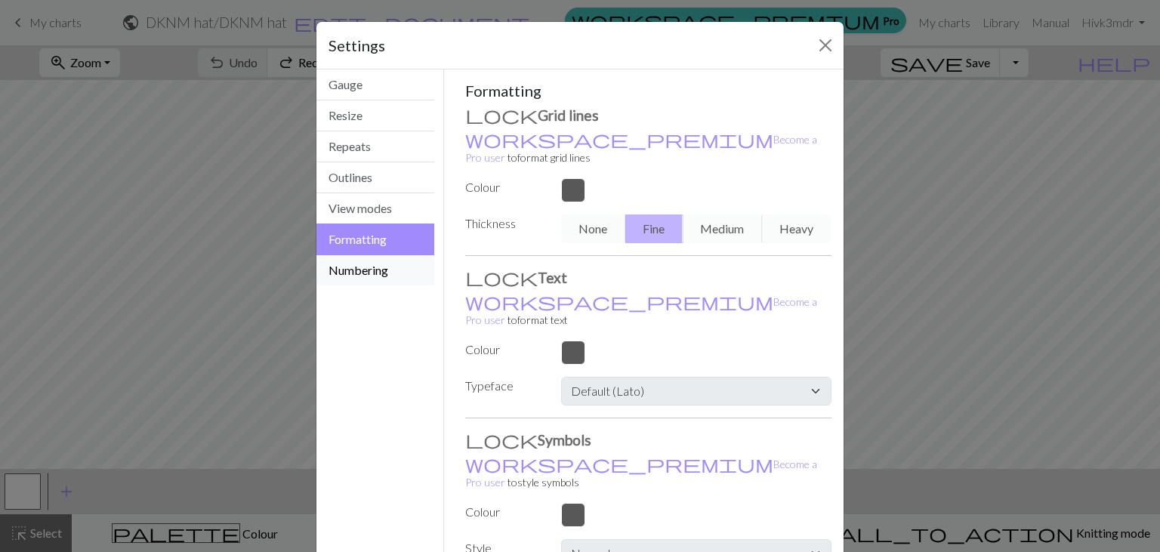
click at [368, 270] on button "Numbering" at bounding box center [375, 270] width 118 height 30
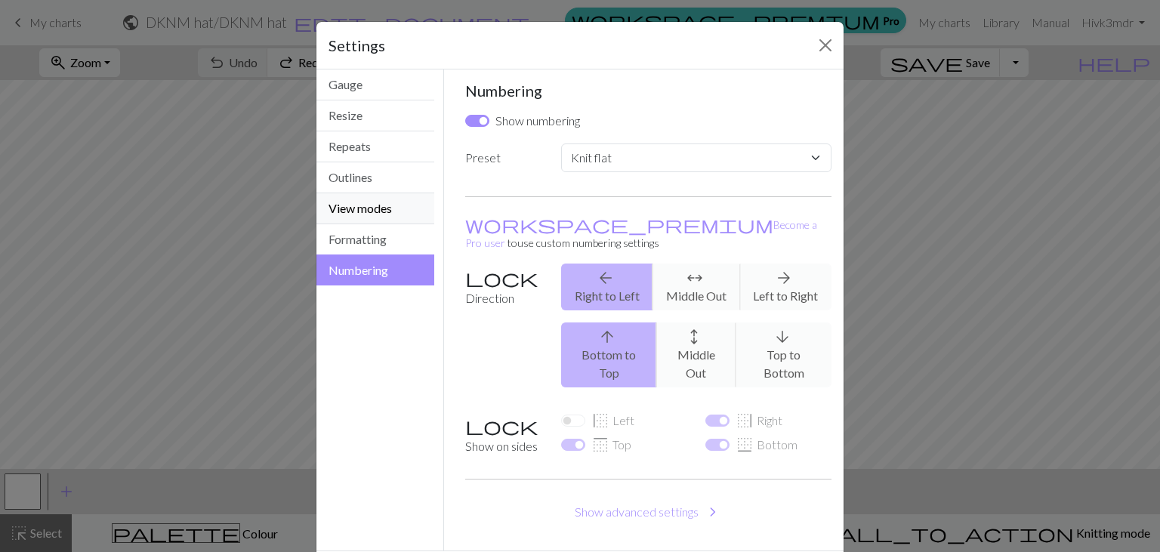
click at [355, 210] on button "View modes" at bounding box center [375, 208] width 118 height 31
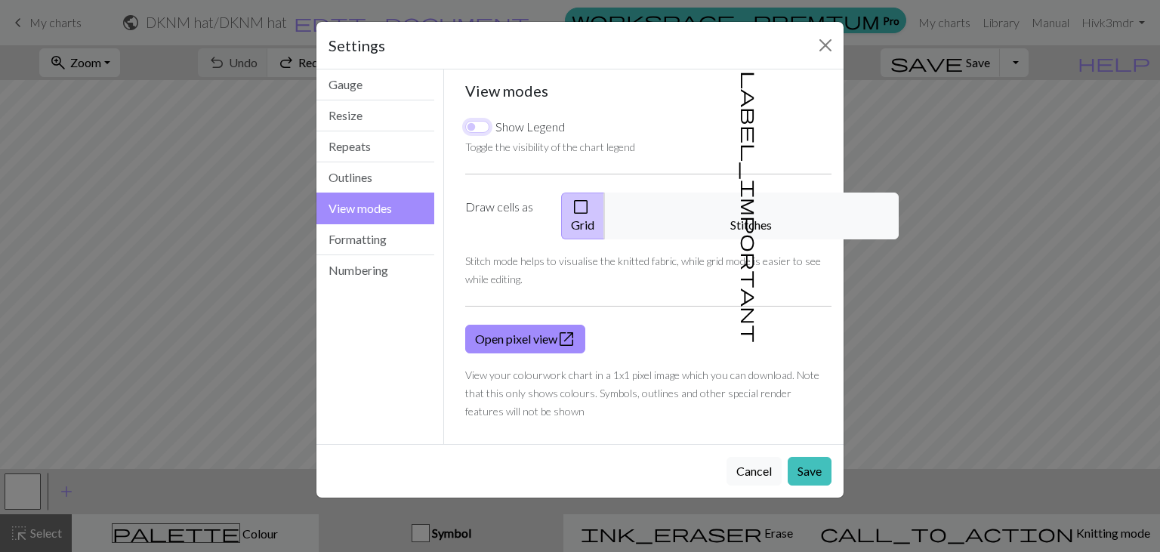
click at [479, 128] on input "Show Legend" at bounding box center [477, 127] width 24 height 12
checkbox input "true"
click at [374, 180] on button "Outlines" at bounding box center [375, 177] width 118 height 31
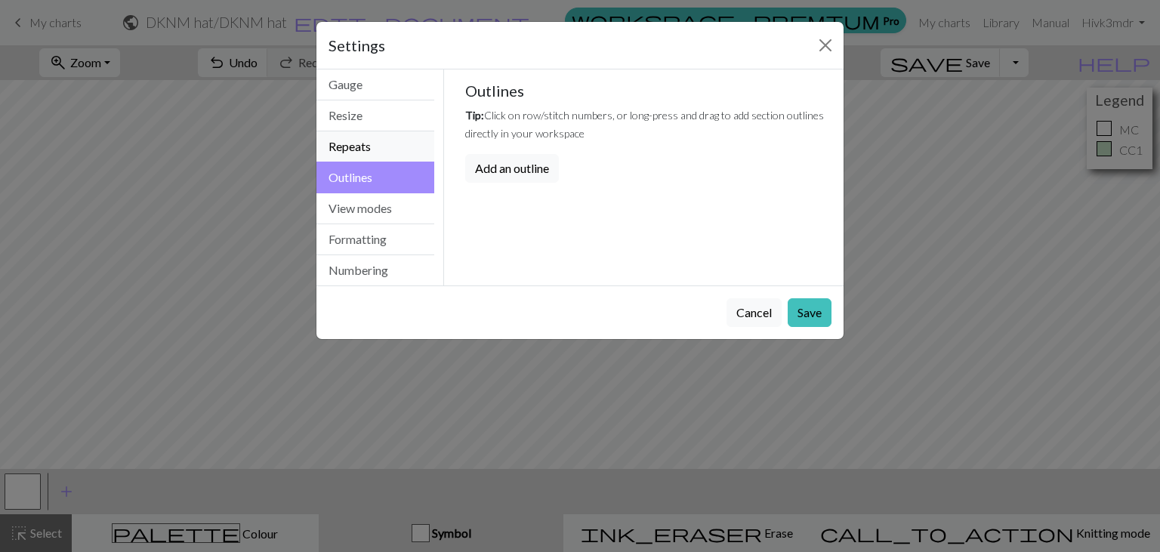
click at [367, 146] on button "Repeats" at bounding box center [375, 146] width 118 height 31
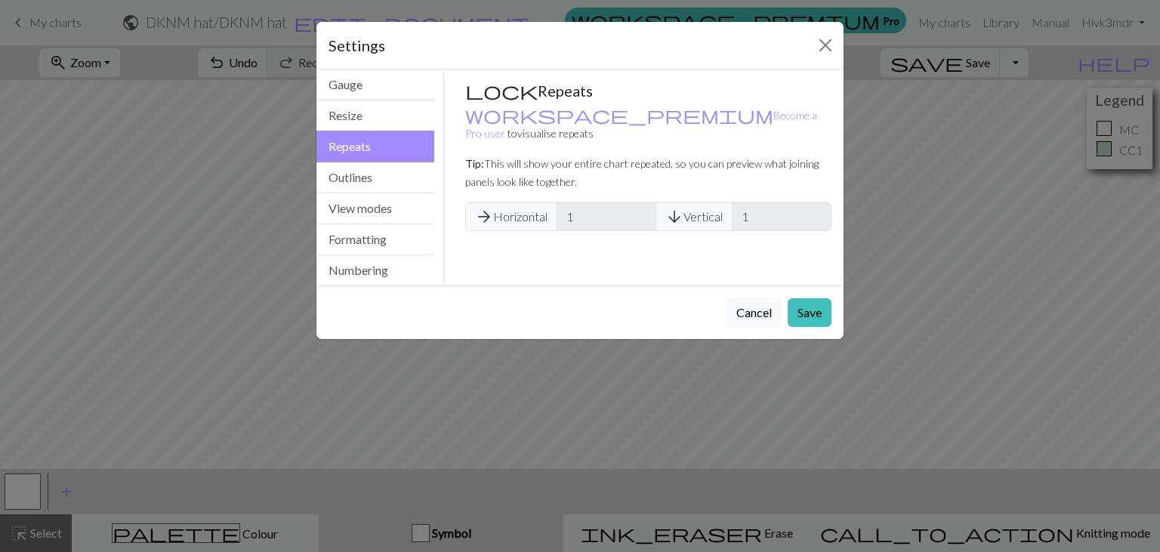
click at [367, 146] on button "Repeats" at bounding box center [375, 147] width 118 height 32
click at [357, 116] on button "Resize" at bounding box center [375, 115] width 118 height 31
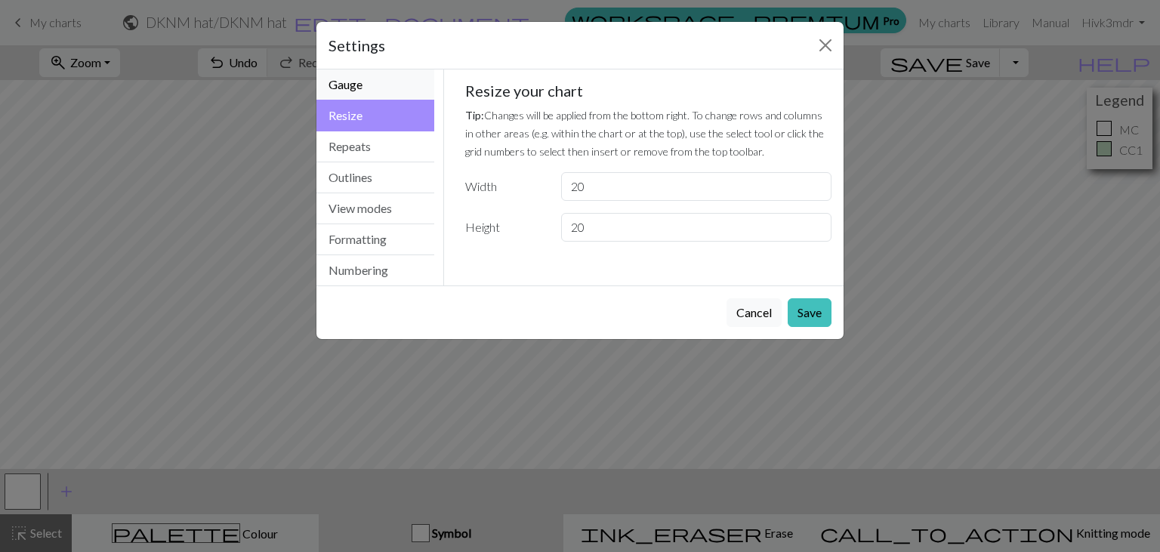
click at [350, 84] on button "Gauge" at bounding box center [375, 84] width 118 height 31
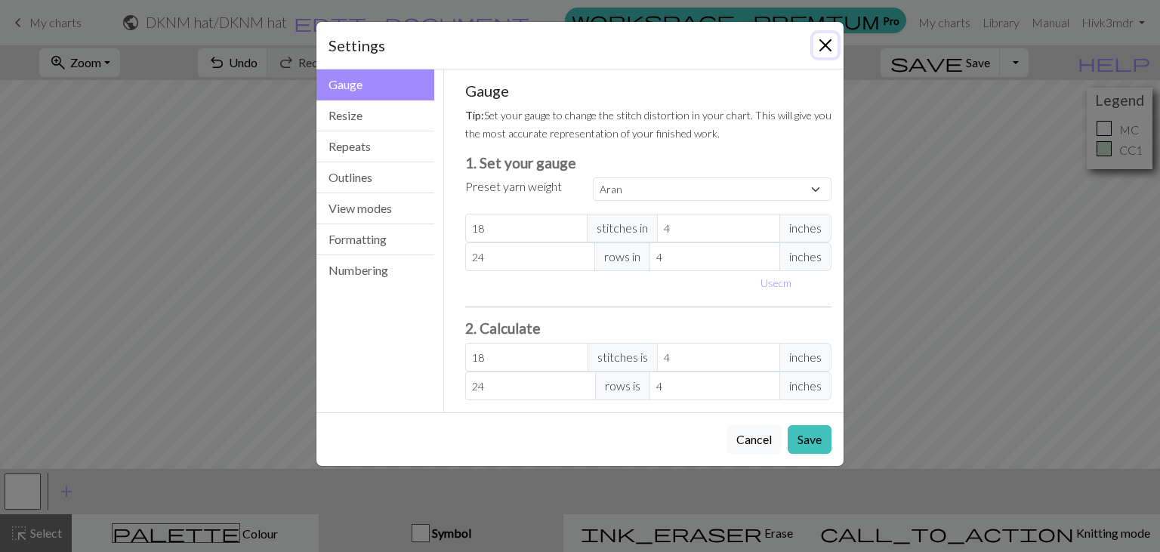
click at [828, 45] on button "Close" at bounding box center [825, 45] width 24 height 24
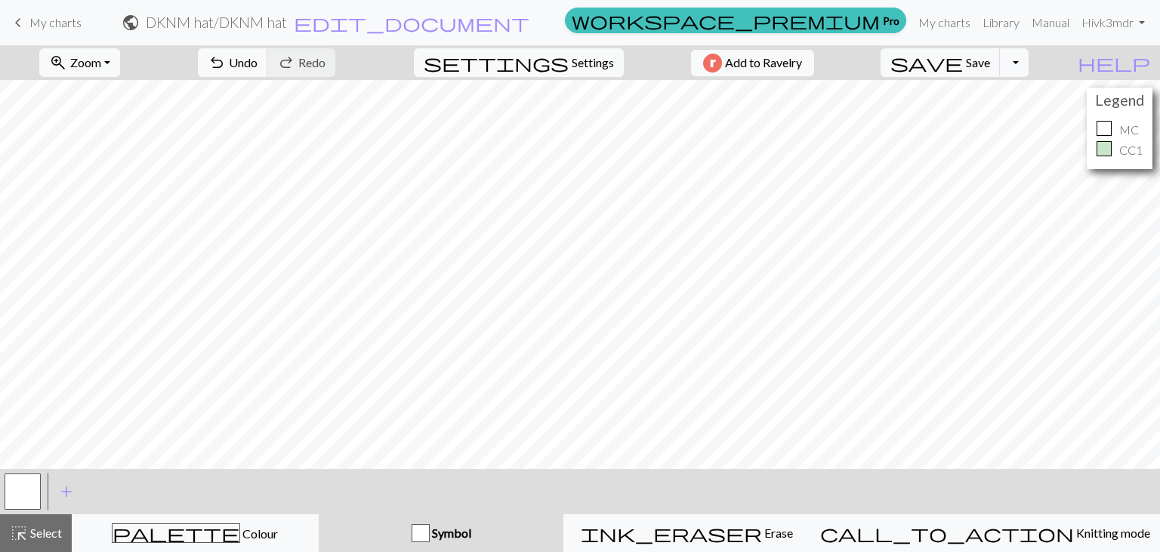
click at [471, 529] on span "Symbol" at bounding box center [451, 533] width 42 height 14
click at [430, 538] on div "button" at bounding box center [421, 533] width 18 height 18
click at [471, 530] on span "Symbol" at bounding box center [451, 533] width 42 height 14
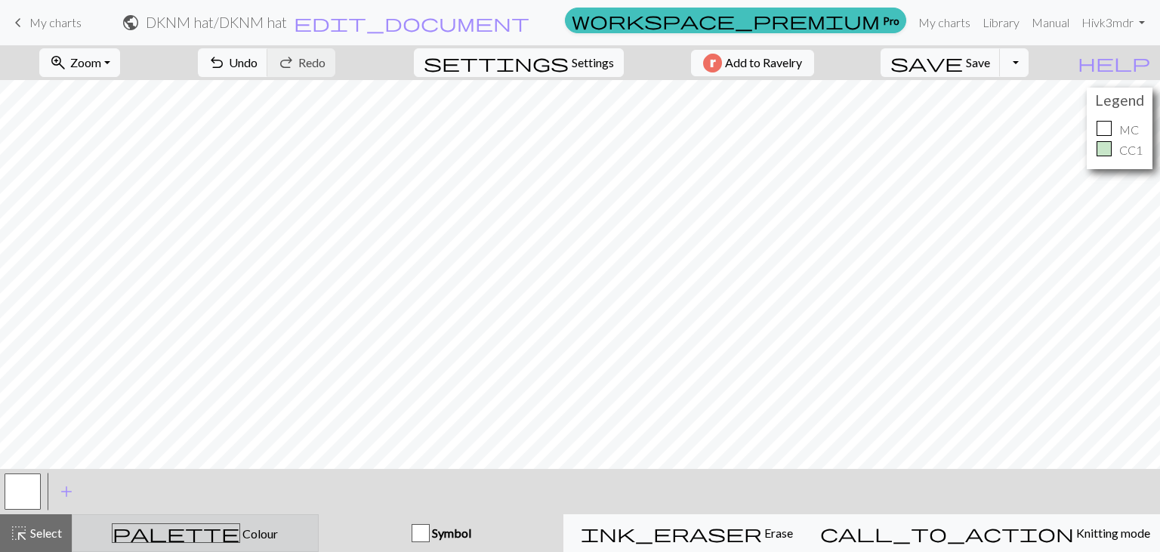
click at [240, 532] on span "Colour" at bounding box center [259, 533] width 38 height 14
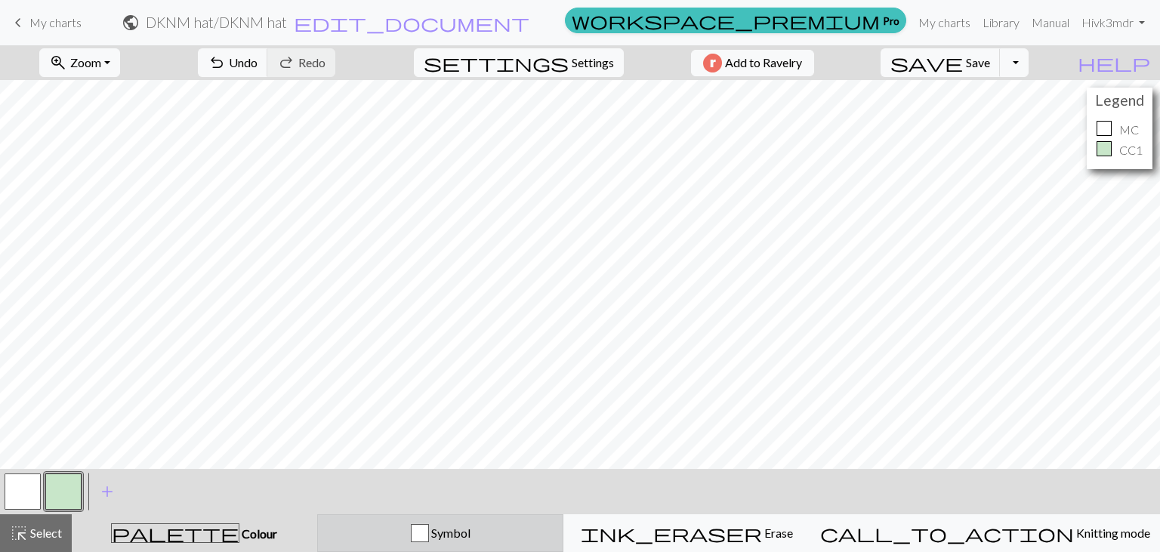
click at [470, 531] on span "Symbol" at bounding box center [450, 533] width 42 height 14
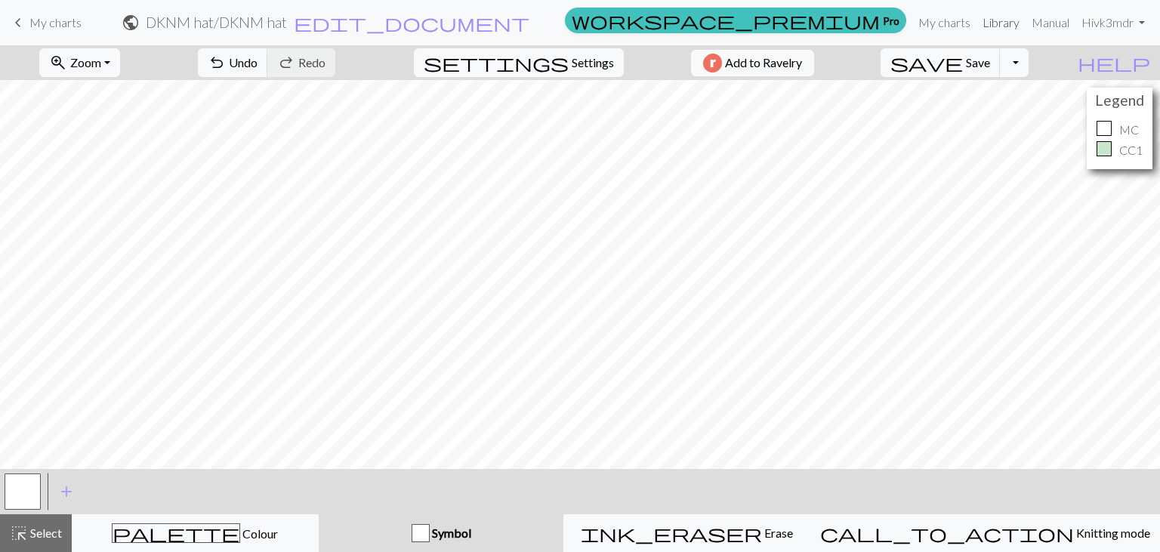
click at [991, 22] on link "Library" at bounding box center [1000, 23] width 49 height 30
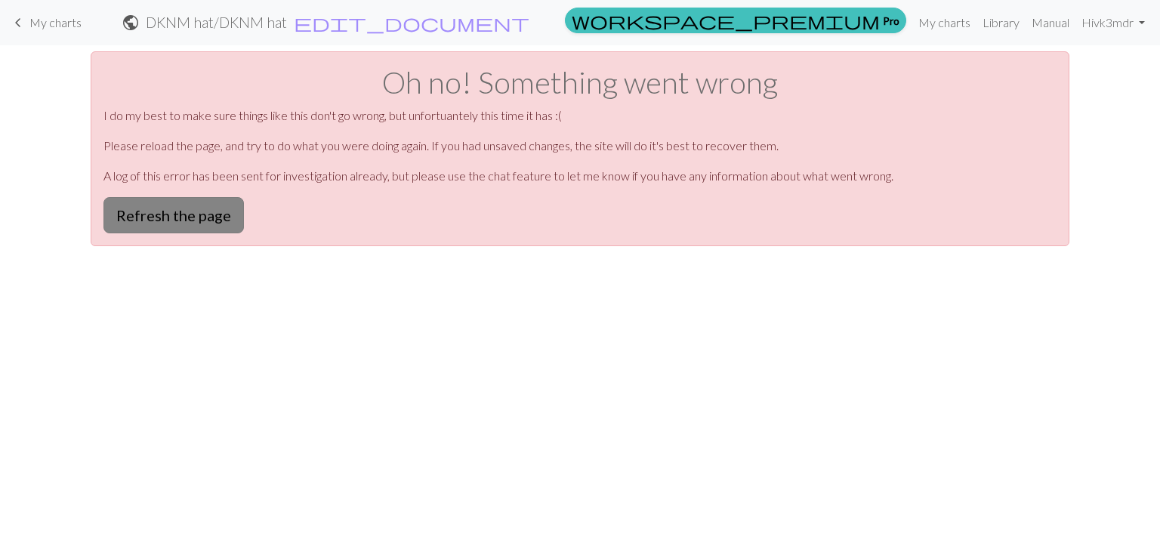
click at [199, 216] on button "Refresh the page" at bounding box center [173, 215] width 140 height 36
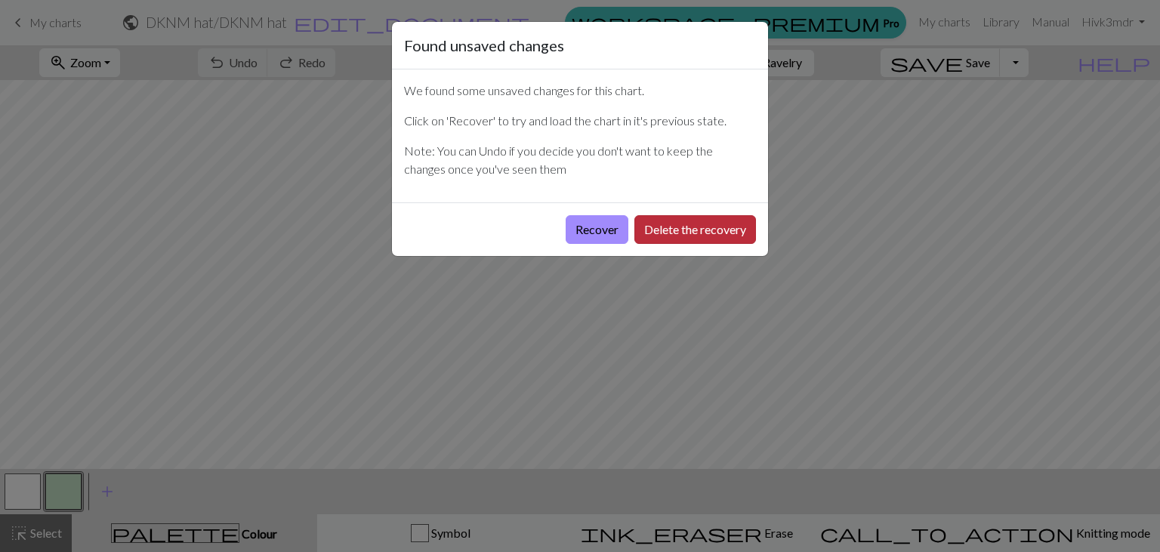
click at [653, 230] on button "Delete the recovery" at bounding box center [695, 229] width 122 height 29
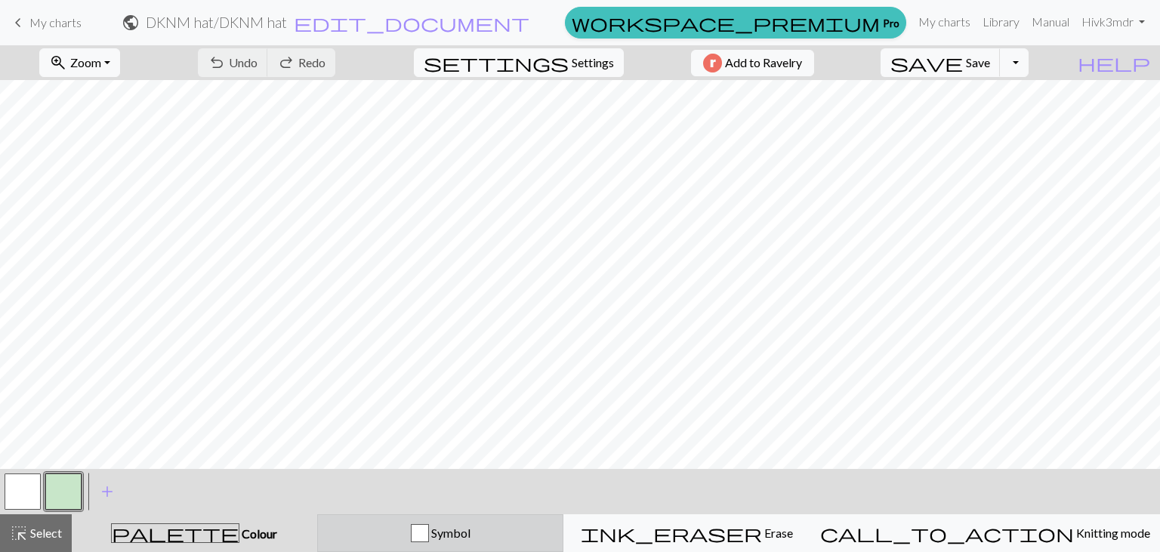
click at [470, 532] on span "Symbol" at bounding box center [450, 533] width 42 height 14
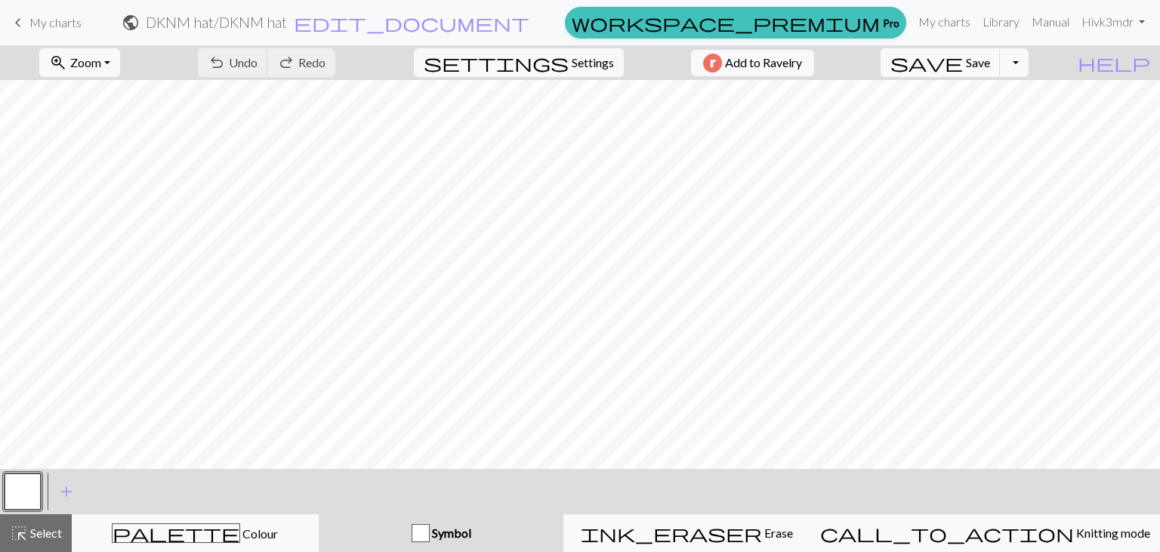
click at [471, 532] on span "Symbol" at bounding box center [451, 533] width 42 height 14
click at [430, 530] on div "button" at bounding box center [421, 533] width 18 height 18
click at [268, 65] on button "undo Undo Undo" at bounding box center [233, 62] width 70 height 29
click at [258, 65] on span "Undo" at bounding box center [243, 62] width 29 height 14
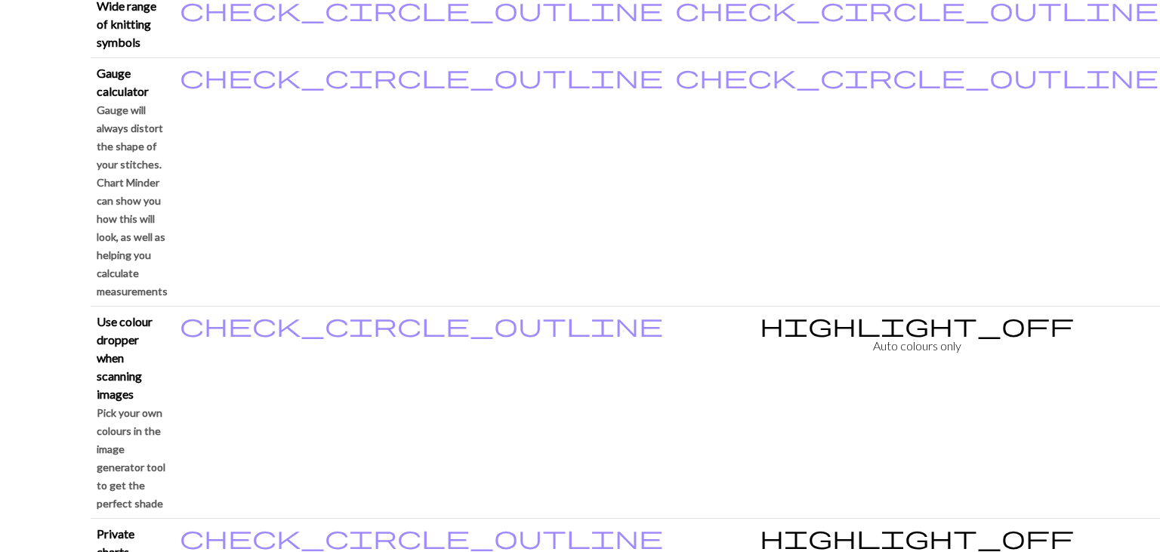
scroll to position [1437, 0]
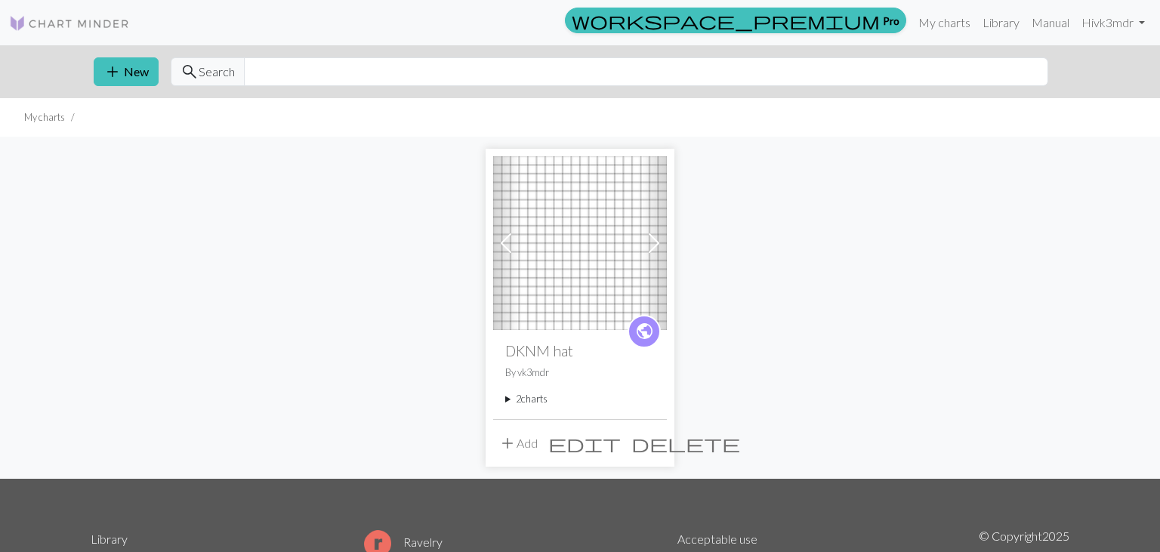
click at [536, 398] on summary "2 charts" at bounding box center [580, 399] width 150 height 14
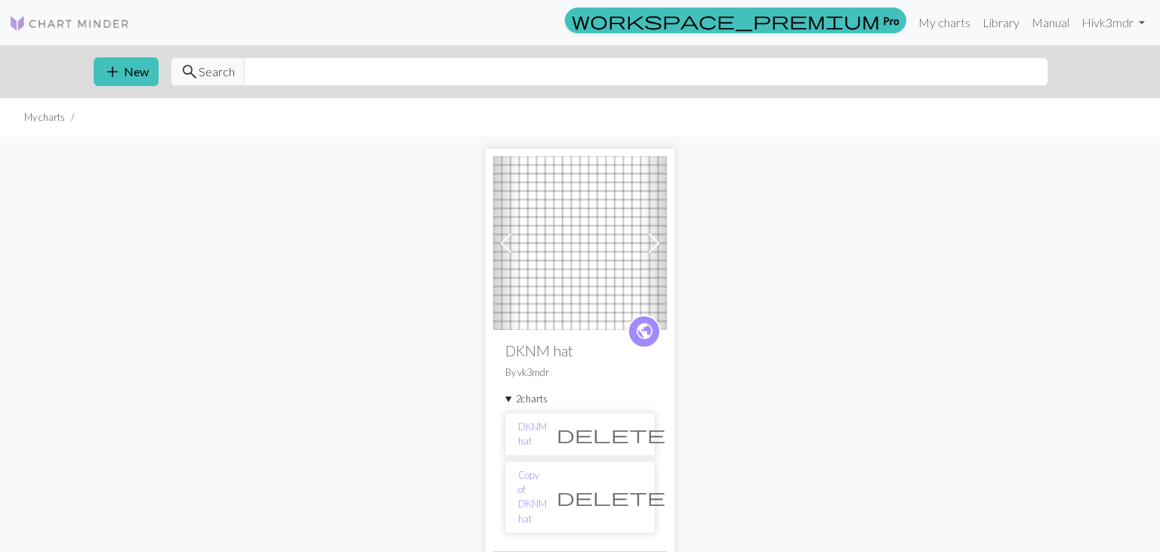
click at [630, 486] on span "delete" at bounding box center [611, 496] width 109 height 21
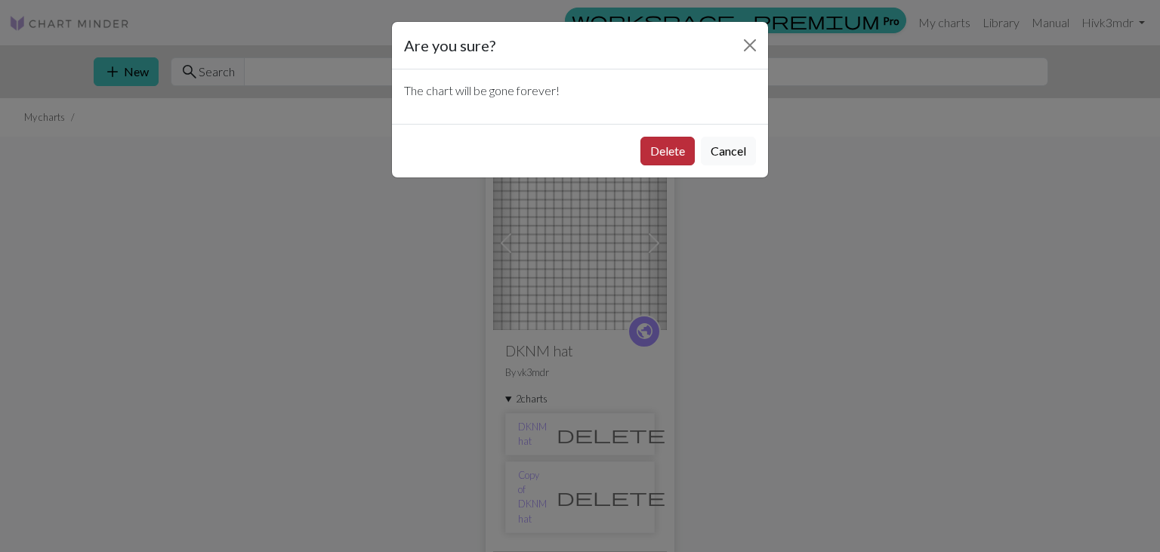
click at [660, 153] on button "Delete" at bounding box center [667, 151] width 54 height 29
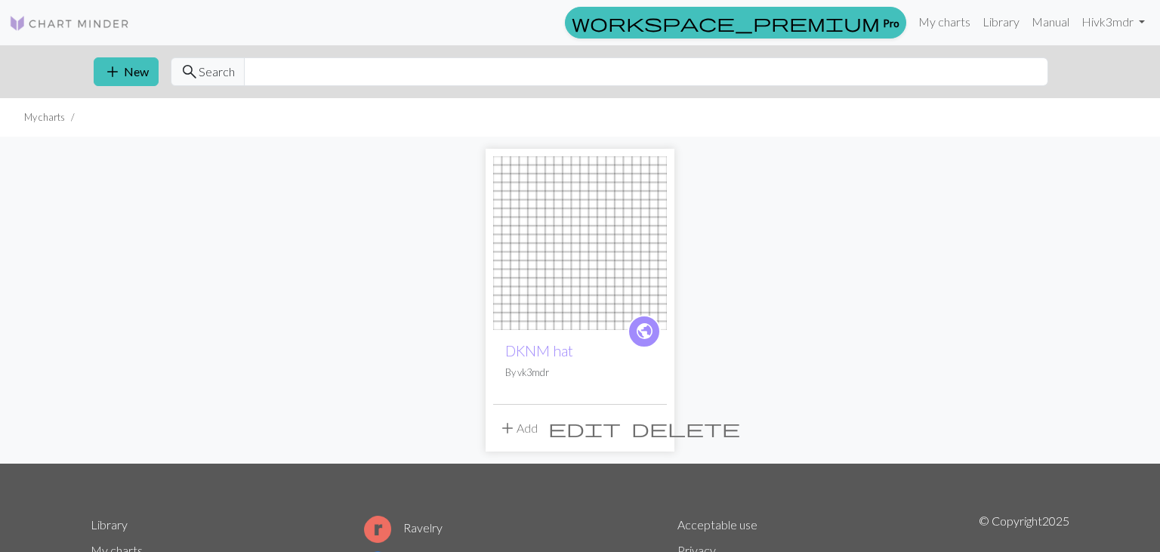
click at [594, 211] on img at bounding box center [580, 243] width 174 height 174
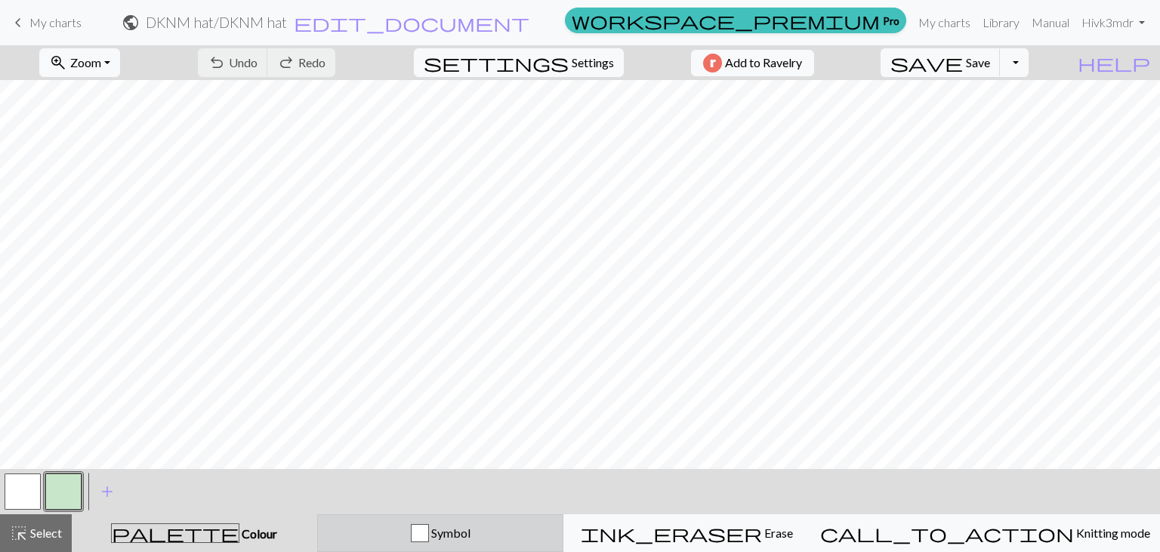
click at [470, 529] on span "Symbol" at bounding box center [450, 533] width 42 height 14
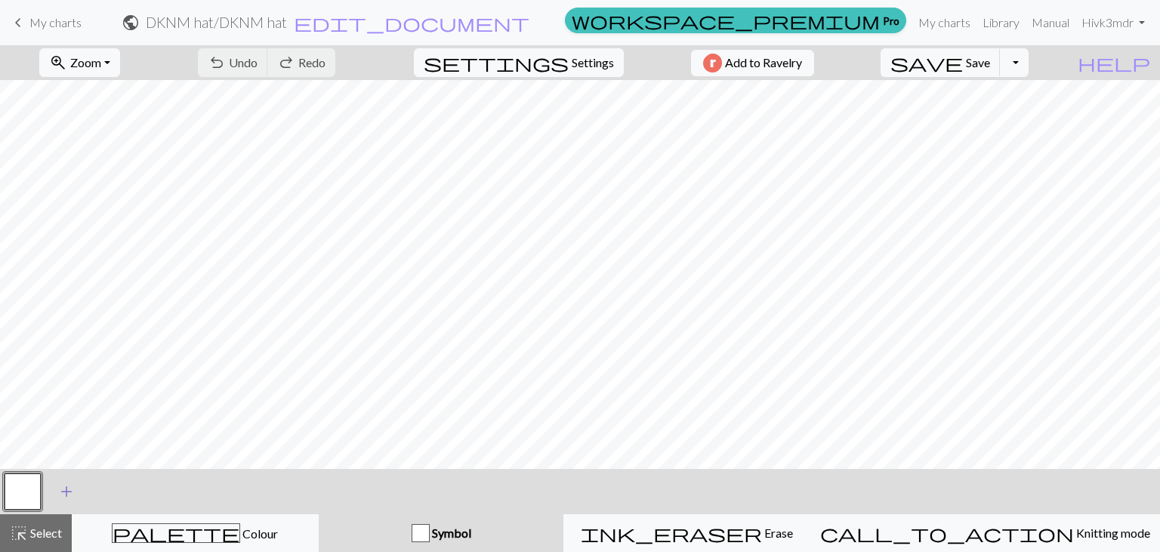
click at [67, 491] on span "add" at bounding box center [66, 491] width 18 height 21
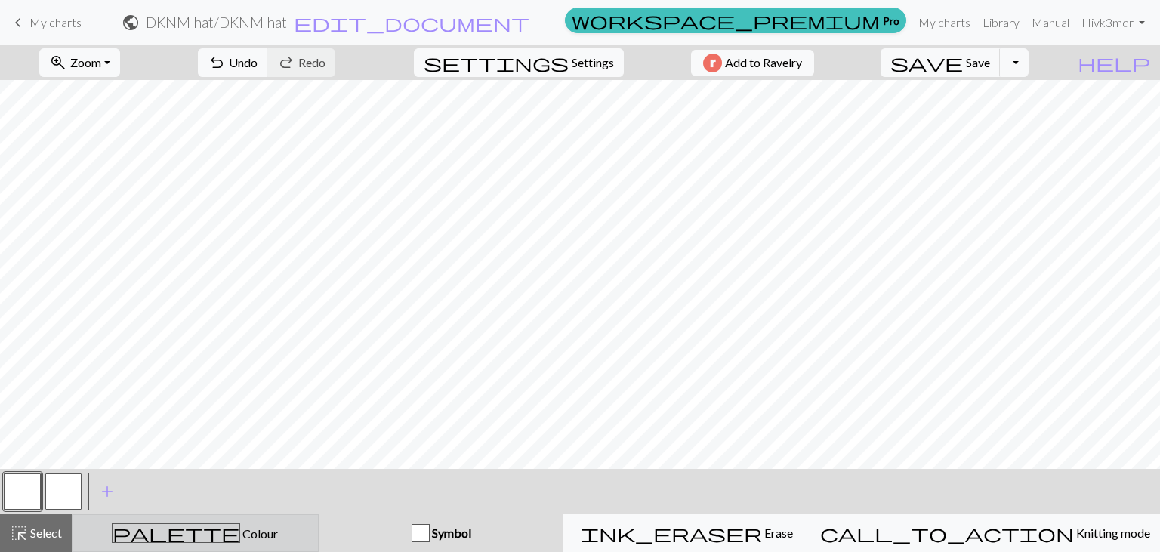
click at [187, 535] on span "palette" at bounding box center [176, 533] width 127 height 21
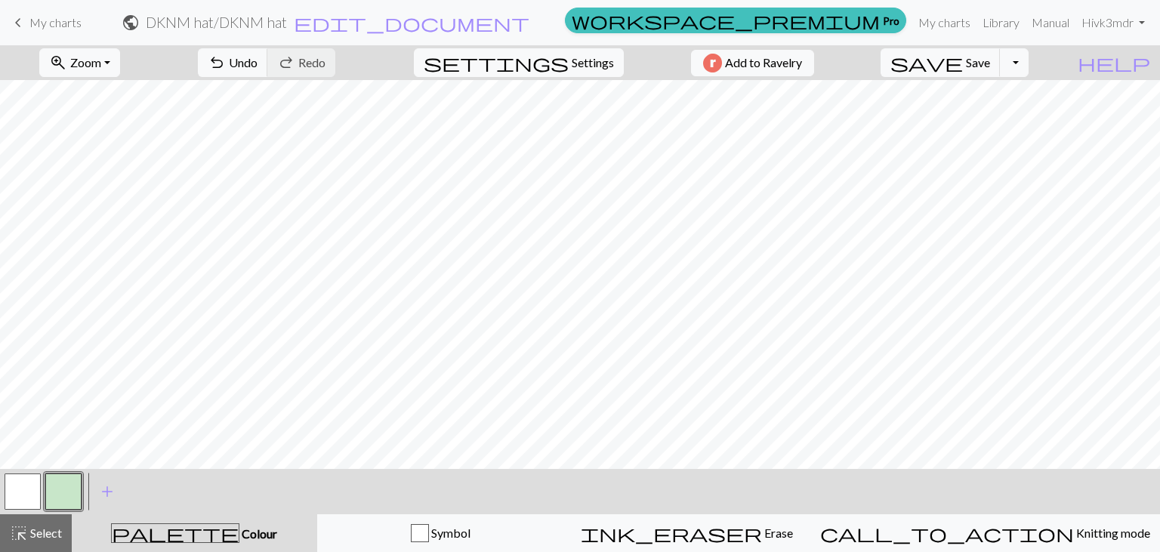
click at [61, 493] on button "button" at bounding box center [63, 491] width 36 height 36
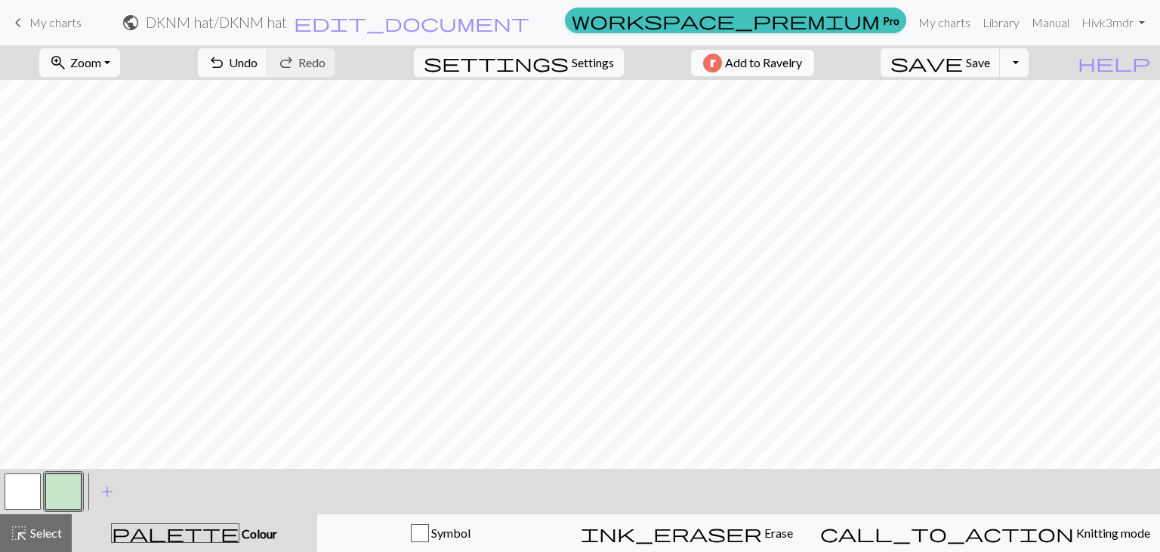
click at [664, 542] on button "ink_eraser Erase Erase" at bounding box center [686, 533] width 247 height 38
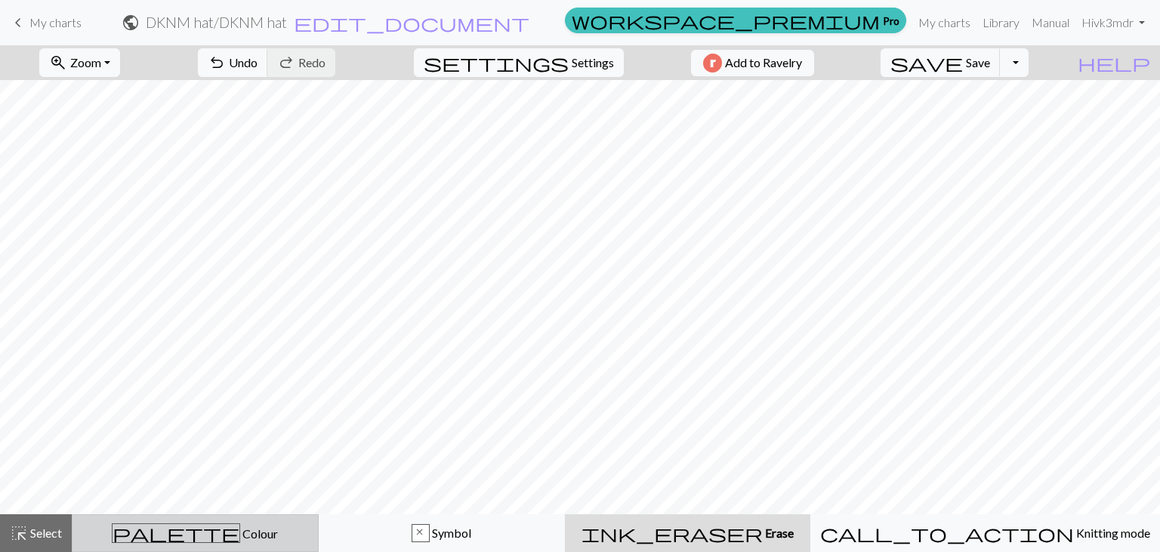
click at [134, 529] on div "palette Colour Colour" at bounding box center [195, 533] width 227 height 20
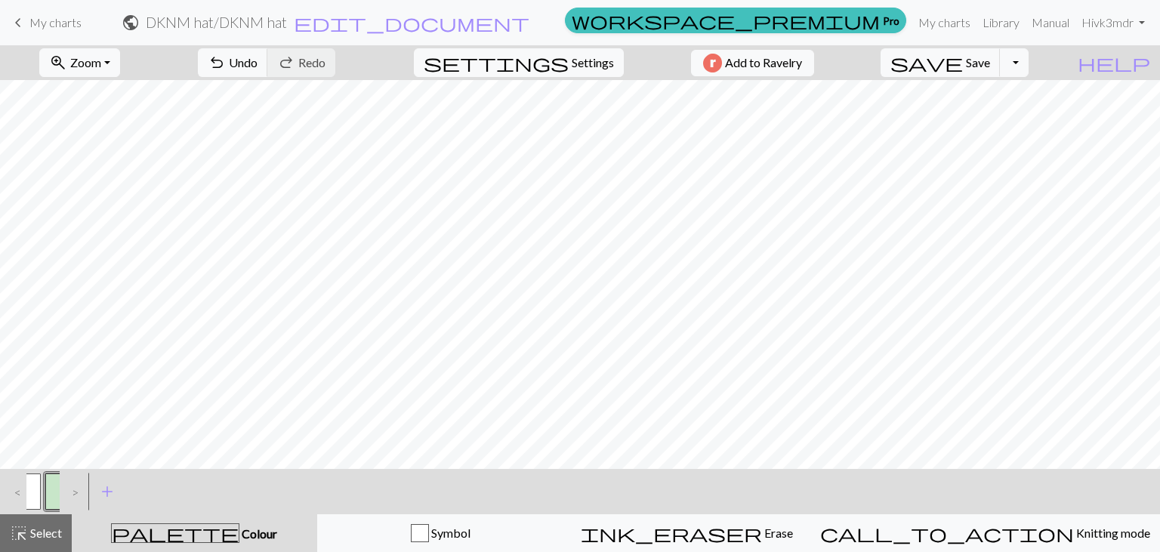
click at [134, 529] on div "palette Colour Colour" at bounding box center [194, 533] width 227 height 20
click at [54, 498] on button "button" at bounding box center [63, 491] width 36 height 36
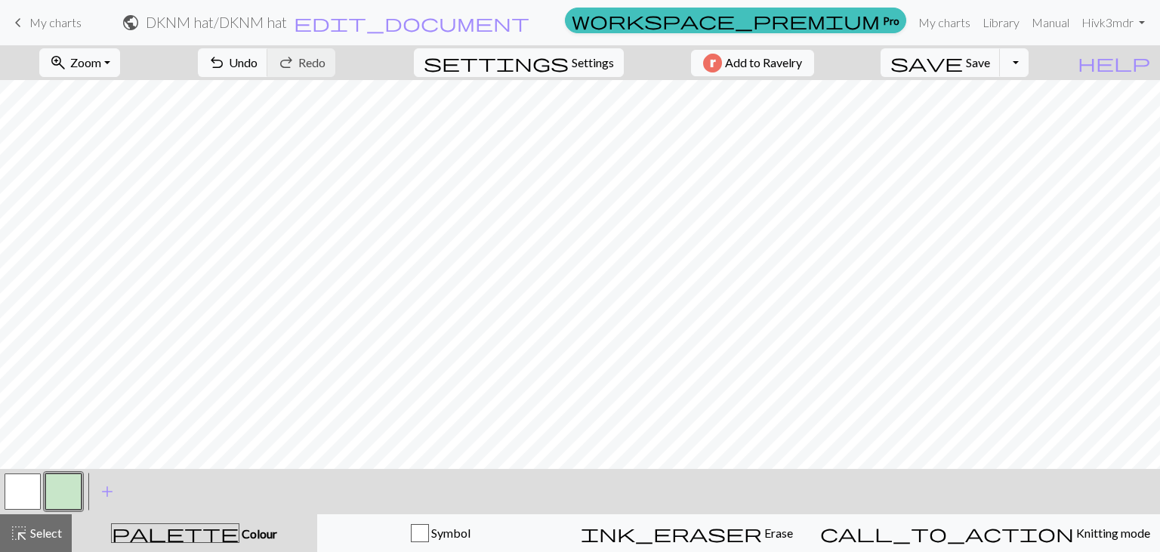
click at [729, 541] on span "ink_eraser" at bounding box center [671, 533] width 181 height 21
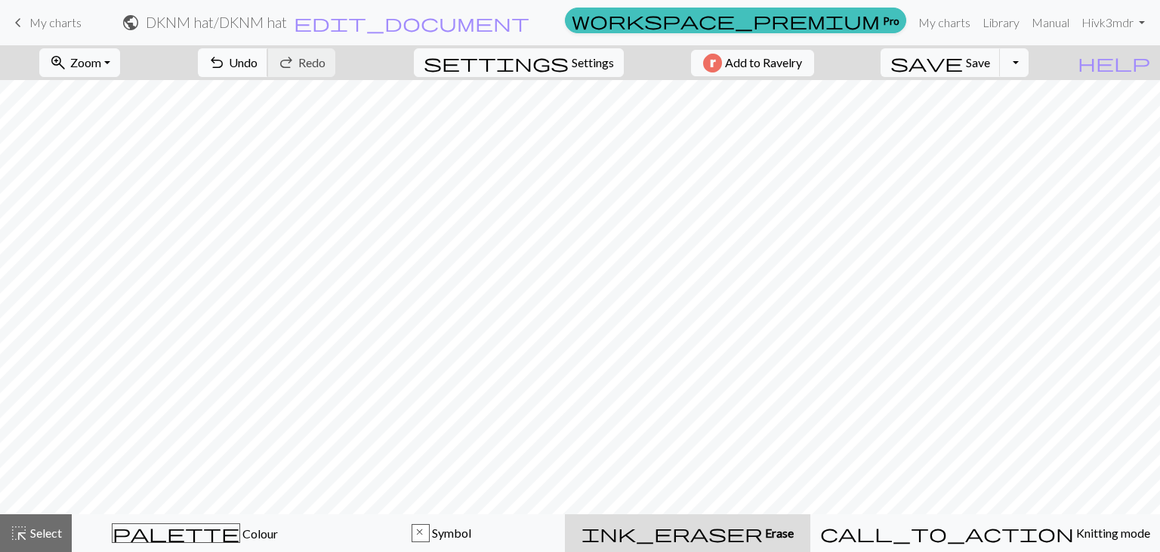
click at [268, 67] on button "undo Undo Undo" at bounding box center [233, 62] width 70 height 29
click at [268, 68] on button "undo Undo Undo" at bounding box center [233, 62] width 70 height 29
click at [258, 68] on span "Undo" at bounding box center [243, 62] width 29 height 14
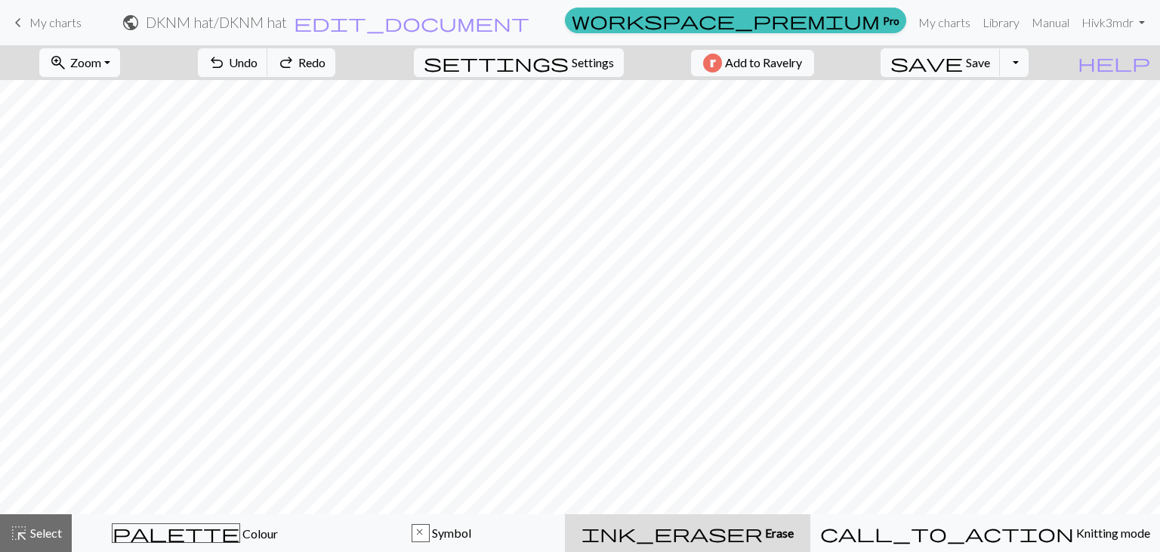
click at [120, 60] on button "zoom_in Zoom Zoom" at bounding box center [79, 62] width 81 height 29
click at [100, 171] on button "50%" at bounding box center [99, 181] width 119 height 24
click at [120, 59] on button "zoom_in Zoom Zoom" at bounding box center [79, 62] width 81 height 29
click at [96, 229] on button "150%" at bounding box center [99, 229] width 119 height 24
click at [1140, 22] on link "Hi vk3mdr" at bounding box center [1113, 23] width 76 height 30
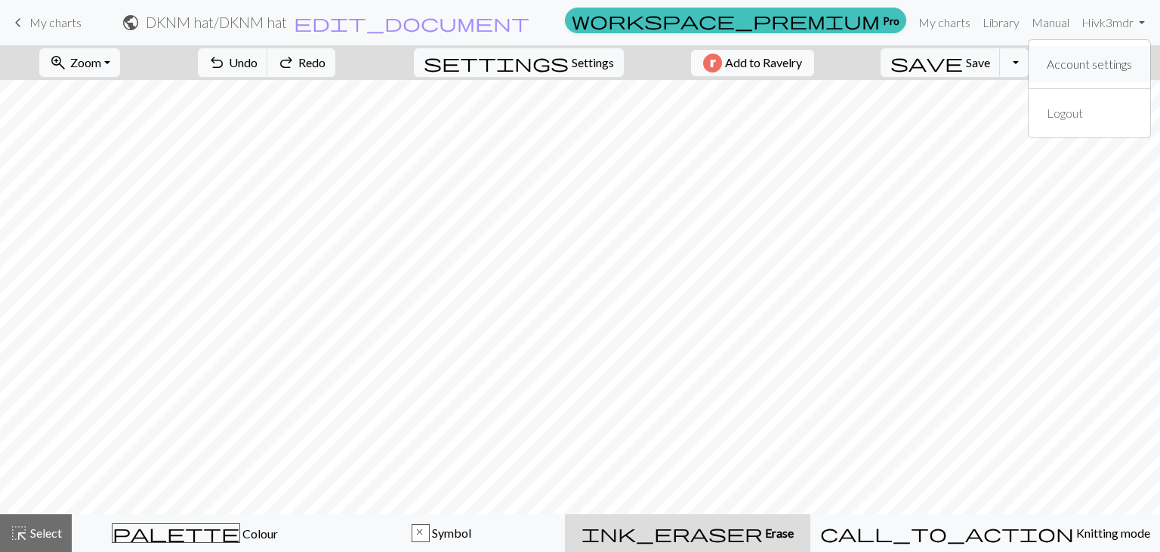
click at [1096, 65] on link "Account settings" at bounding box center [1089, 64] width 97 height 30
click at [938, 26] on link "My charts" at bounding box center [944, 23] width 64 height 30
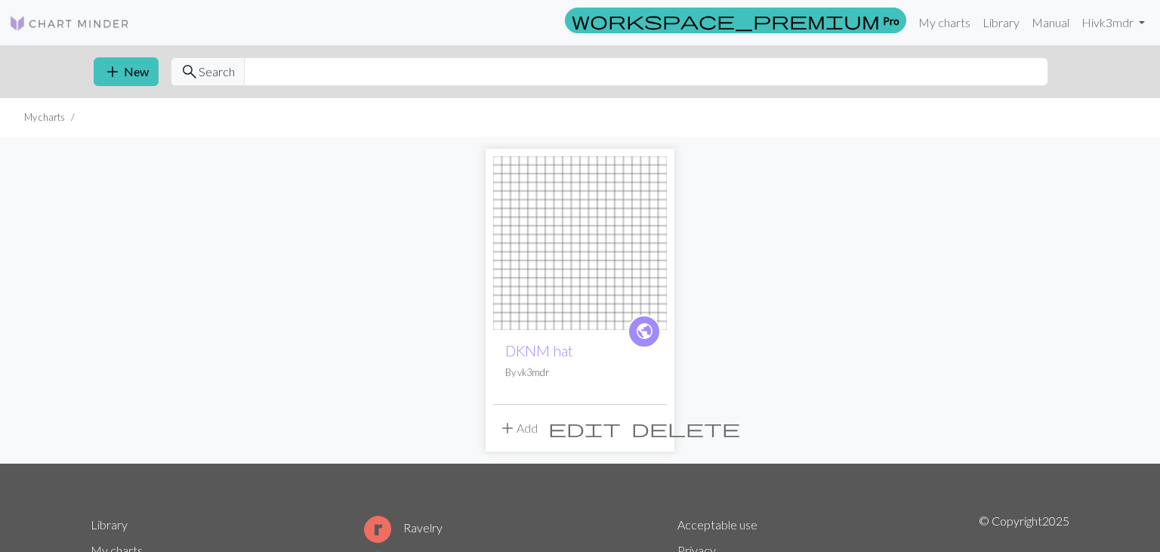
click at [621, 425] on span "edit" at bounding box center [584, 428] width 72 height 21
click at [623, 450] on button "Save a copy" at bounding box center [655, 464] width 80 height 29
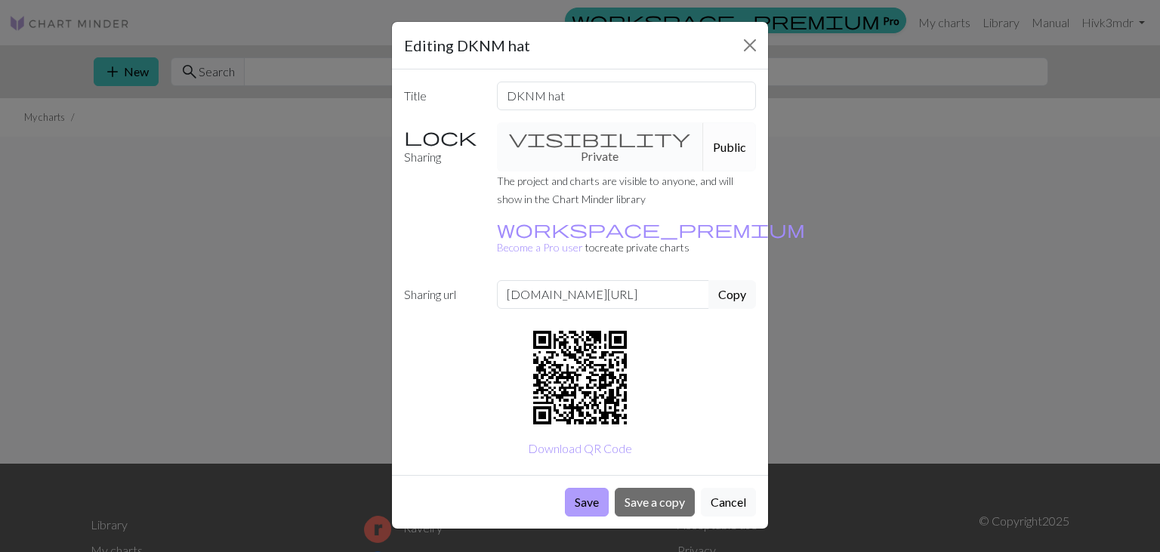
click at [584, 488] on button "Save" at bounding box center [587, 502] width 44 height 29
click at [748, 42] on button "Close" at bounding box center [750, 45] width 24 height 24
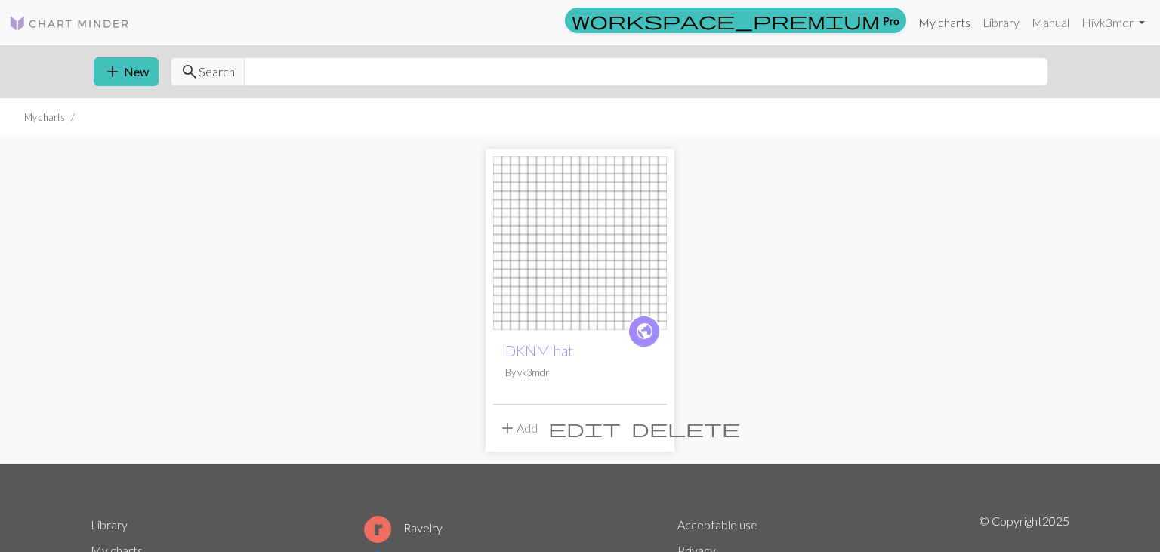
click at [940, 20] on link "My charts" at bounding box center [944, 23] width 64 height 30
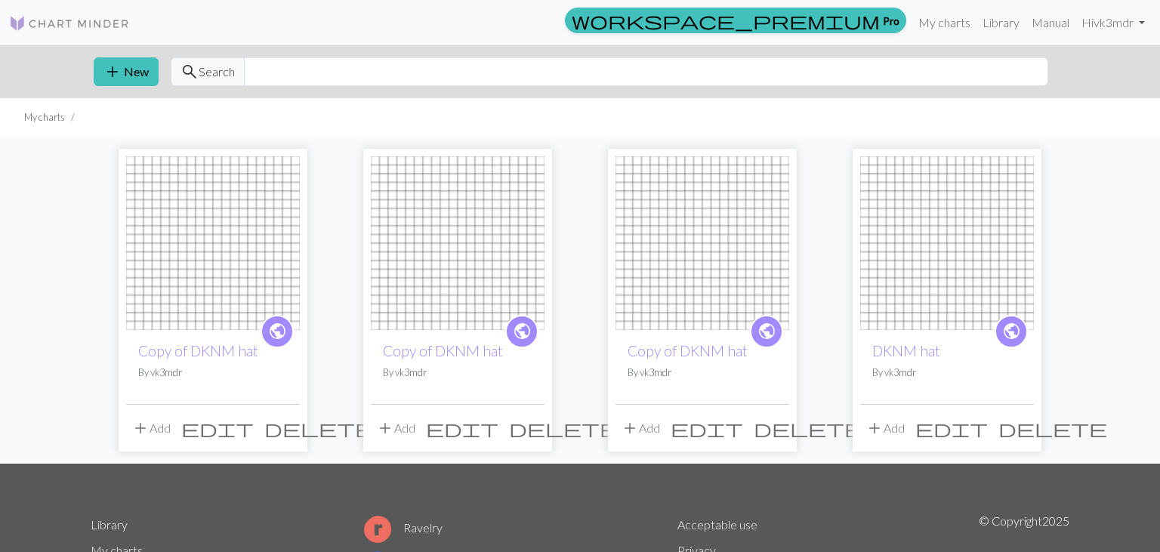
click at [773, 422] on span "delete" at bounding box center [808, 428] width 109 height 21
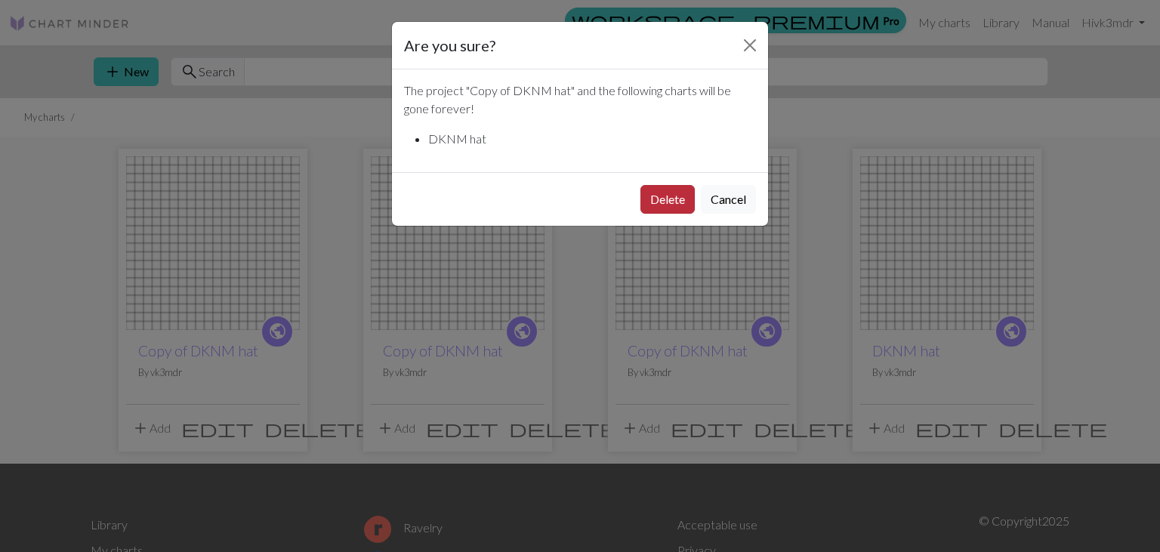
click at [664, 194] on button "Delete" at bounding box center [667, 199] width 54 height 29
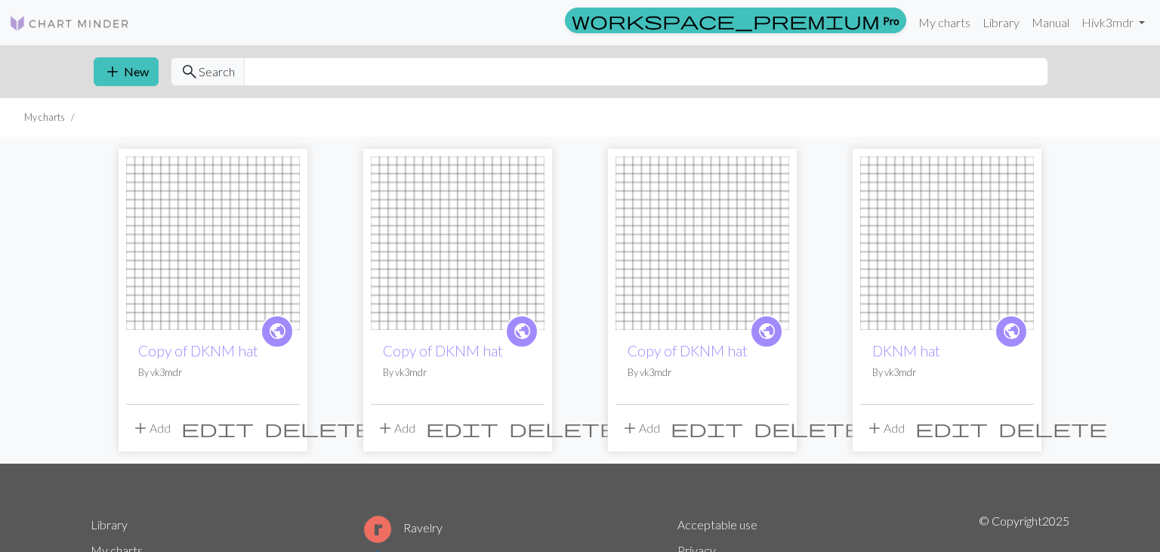
click at [599, 304] on div "public Copy of DKNM hat By vk3mdr add Add edit delete public Copy of DKNM hat B…" at bounding box center [580, 300] width 997 height 327
click at [529, 424] on span "delete" at bounding box center [563, 428] width 109 height 21
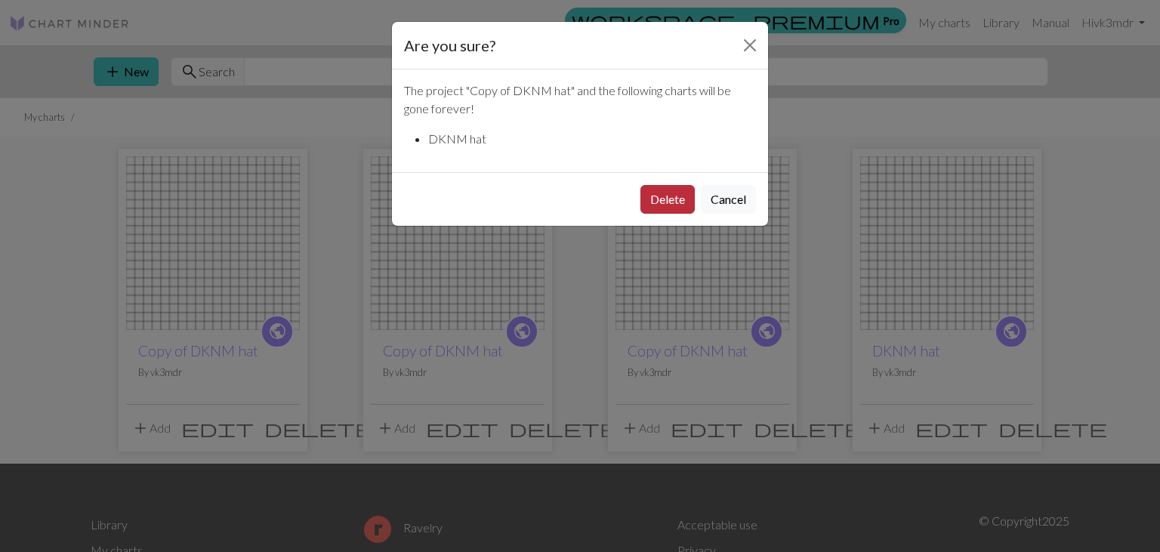
click at [667, 201] on button "Delete" at bounding box center [667, 199] width 54 height 29
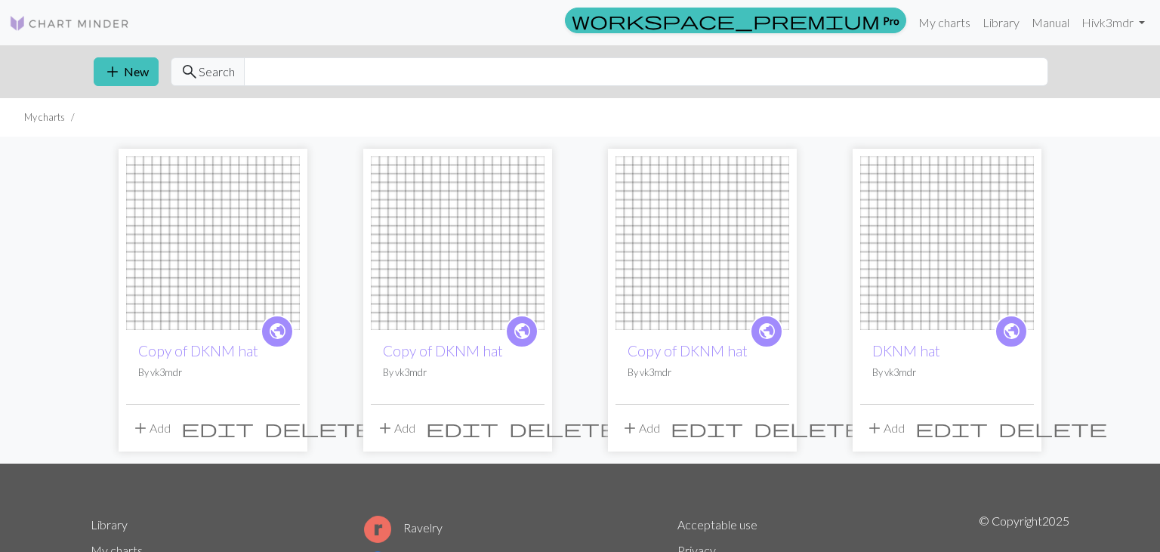
click at [287, 426] on span "delete" at bounding box center [318, 428] width 109 height 21
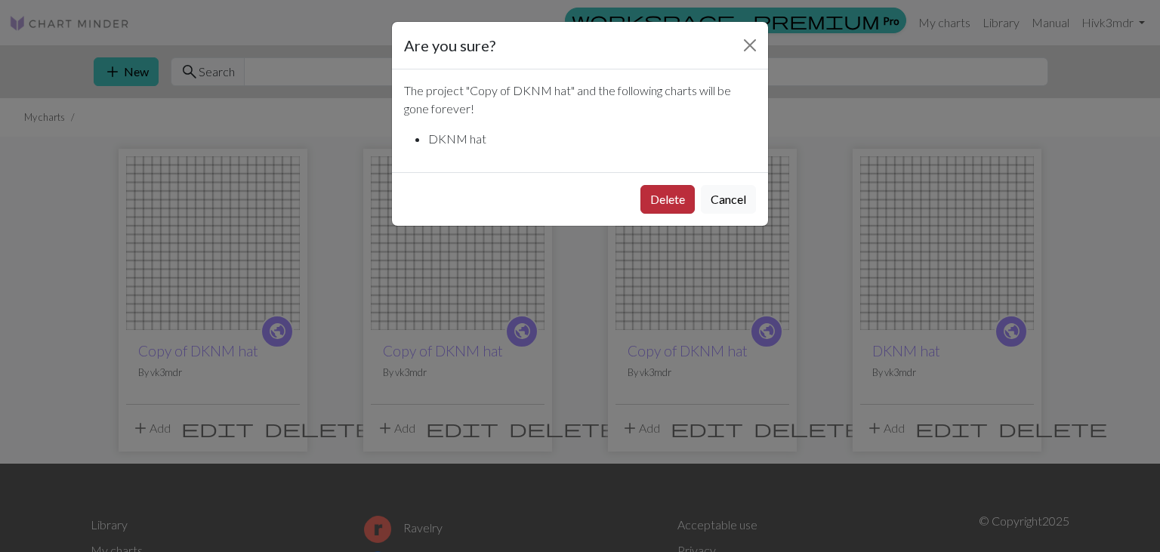
click at [655, 196] on button "Delete" at bounding box center [667, 199] width 54 height 29
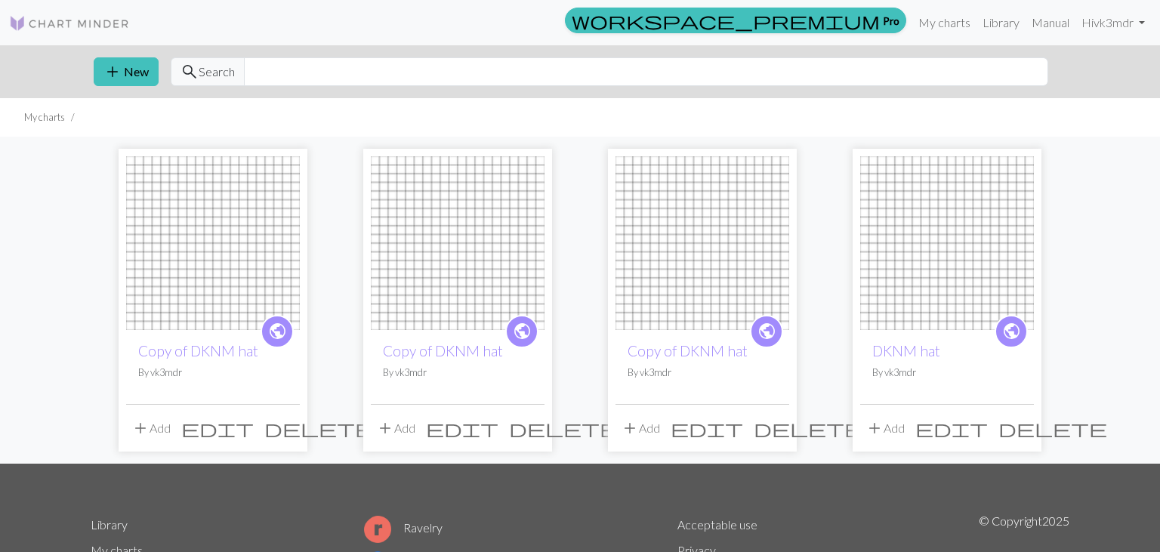
click at [591, 304] on div "public Copy of DKNM hat By vk3mdr add Add edit delete public Copy of DKNM hat B…" at bounding box center [580, 300] width 997 height 327
click at [947, 222] on img at bounding box center [947, 243] width 174 height 174
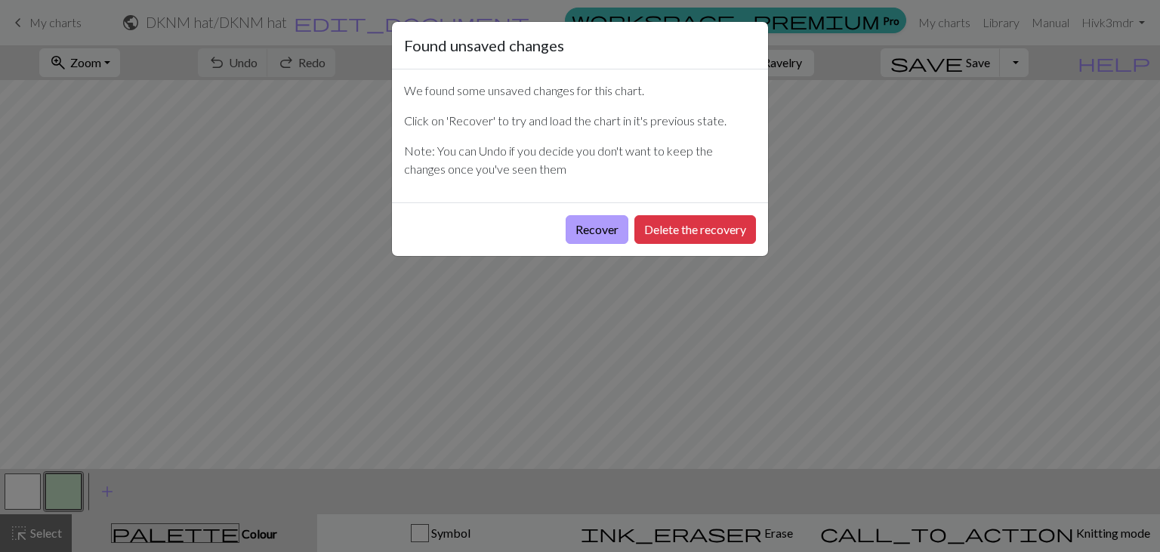
click at [589, 229] on button "Recover" at bounding box center [597, 229] width 63 height 29
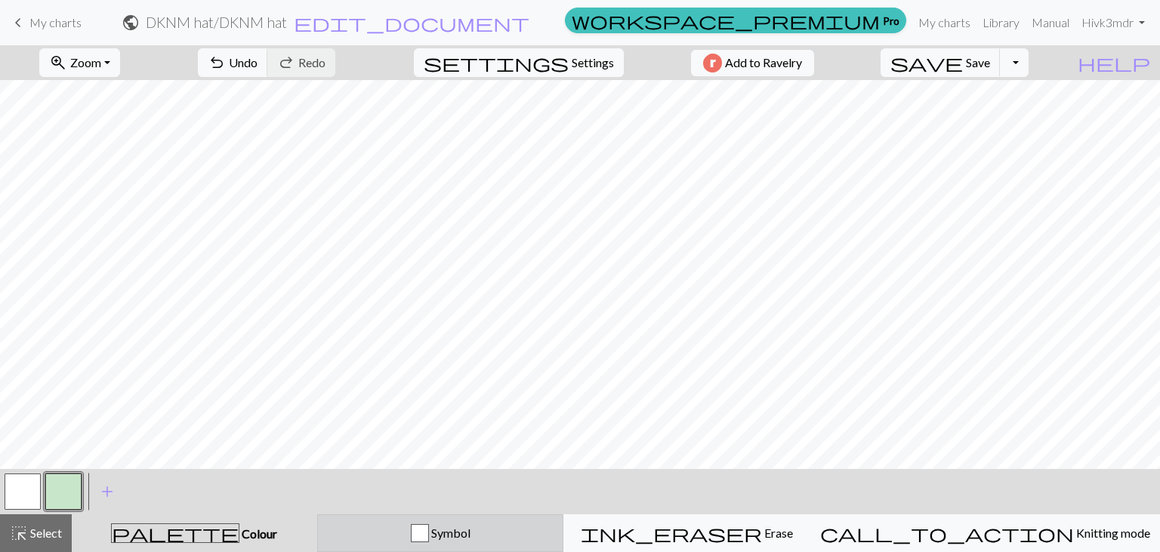
click at [429, 533] on div "button" at bounding box center [420, 533] width 18 height 18
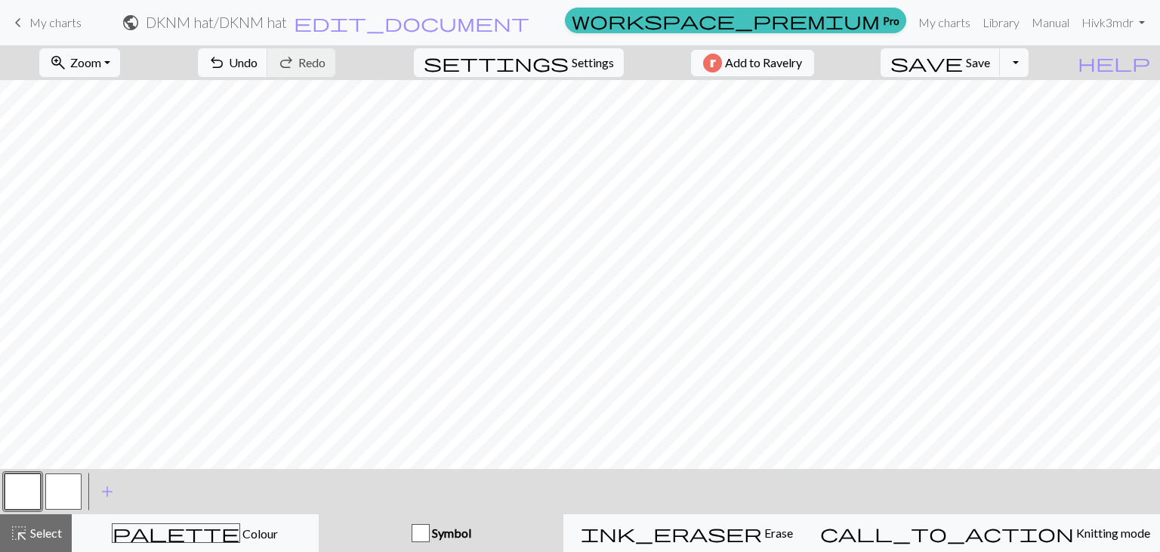
click at [430, 533] on div "button" at bounding box center [421, 533] width 18 height 18
click at [471, 535] on span "Symbol" at bounding box center [451, 533] width 42 height 14
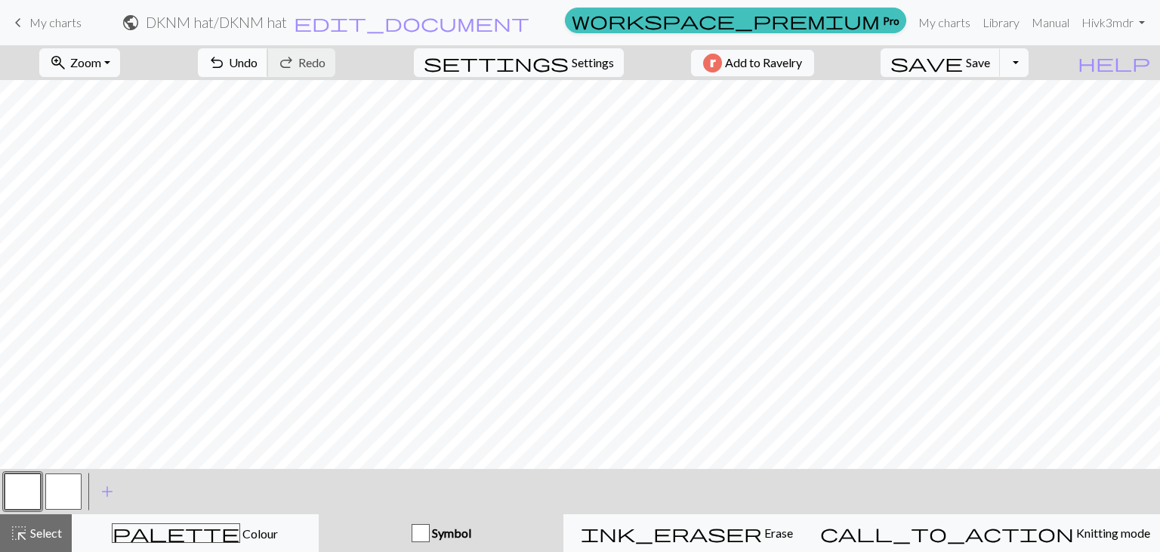
click at [258, 63] on span "Undo" at bounding box center [243, 62] width 29 height 14
click at [64, 492] on button "button" at bounding box center [63, 491] width 36 height 36
click at [1139, 20] on link "Hi vk3mdr" at bounding box center [1113, 23] width 76 height 30
click at [1076, 115] on link "Logout" at bounding box center [1065, 113] width 48 height 30
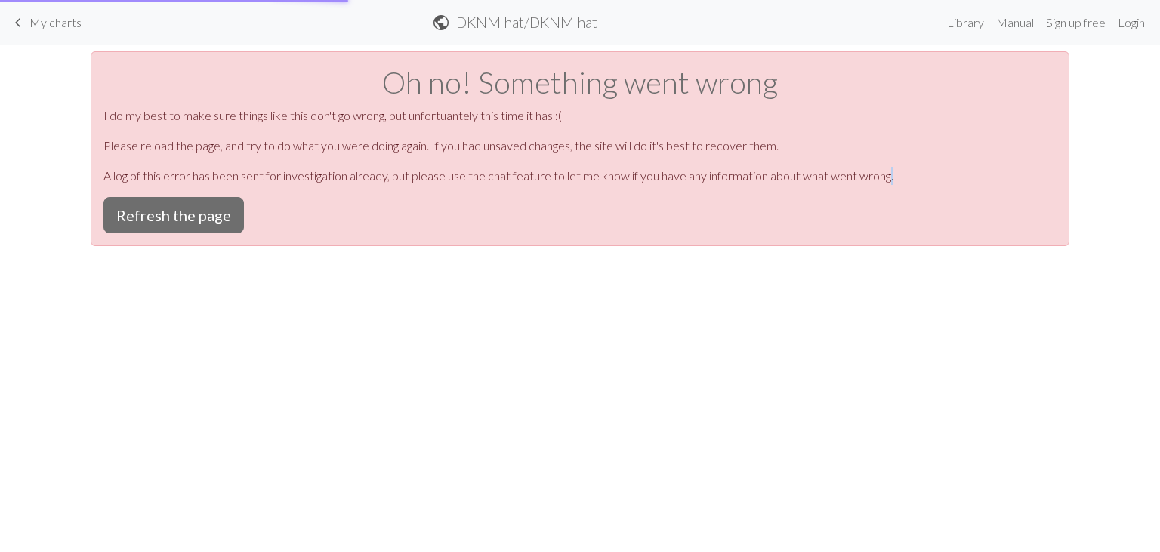
click at [638, 299] on div "keyboard_arrow_left My charts public DKNM hat / DKNM hat Library Manual Sign up…" at bounding box center [580, 276] width 1160 height 552
